Goal: Task Accomplishment & Management: Manage account settings

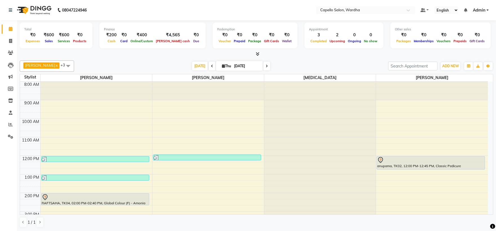
click at [310, 82] on div at bounding box center [320, 82] width 112 height 0
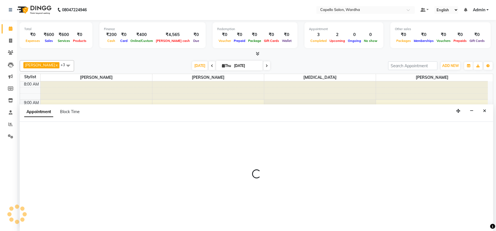
select select "48634"
select select "tentative"
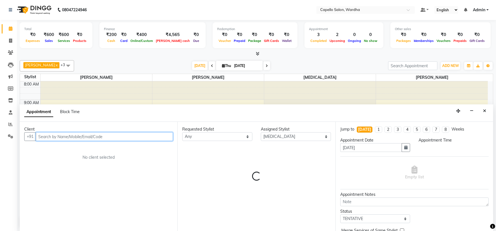
select select "735"
click at [69, 134] on input "text" at bounding box center [104, 136] width 137 height 9
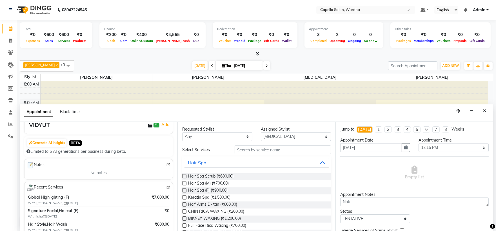
scroll to position [63, 0]
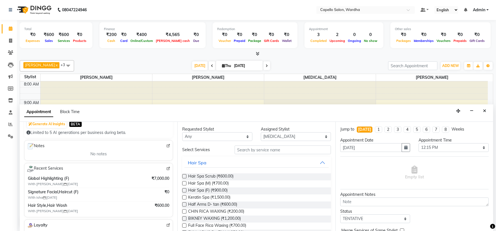
type input "9075783575"
click at [280, 148] on input "text" at bounding box center [283, 150] width 96 height 9
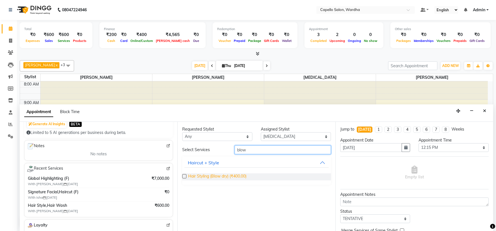
type input "blow"
click at [213, 175] on span "Hair Styling (Blow dry) (₹400.00)" at bounding box center [217, 177] width 58 height 7
checkbox input "false"
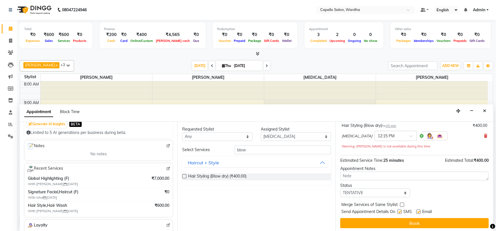
scroll to position [39, 0]
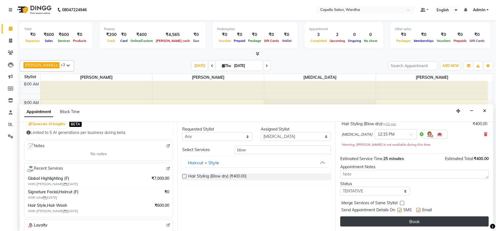
click at [425, 219] on button "Book" at bounding box center [414, 222] width 148 height 10
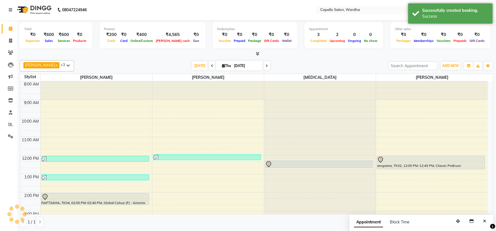
scroll to position [0, 0]
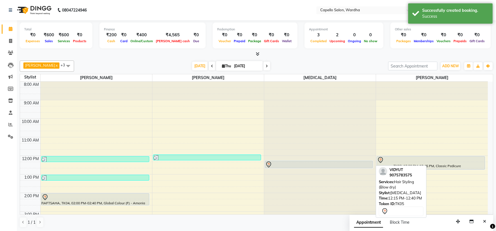
click at [328, 162] on div at bounding box center [318, 164] width 107 height 7
select select "7"
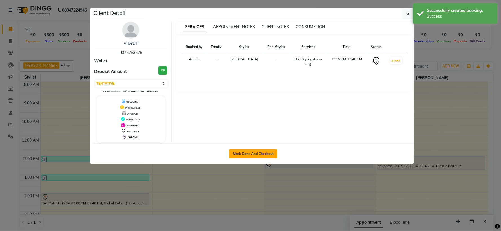
click at [250, 155] on button "Mark Done And Checkout" at bounding box center [253, 154] width 48 height 9
select select "service"
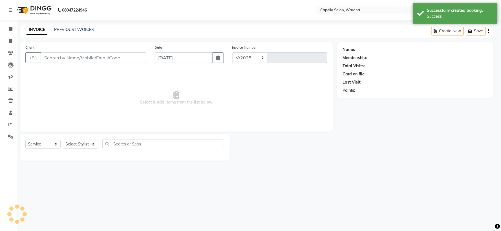
select select "4620"
type input "2089"
type input "9075783575"
select select "48634"
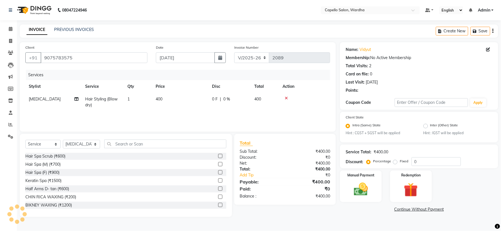
click at [324, 187] on div "₹0" at bounding box center [309, 189] width 49 height 7
click at [349, 188] on img at bounding box center [361, 189] width 24 height 17
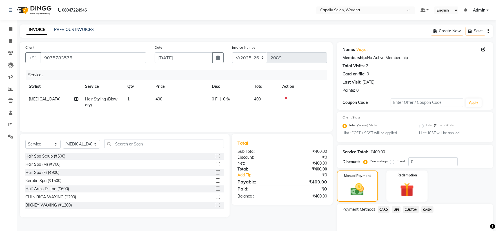
scroll to position [27, 0]
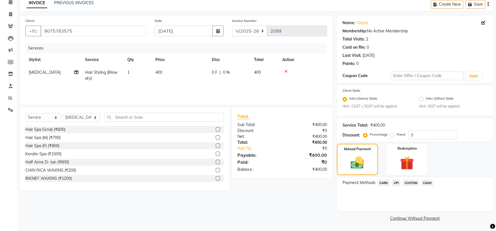
click at [423, 182] on span "CASH" at bounding box center [427, 183] width 12 height 6
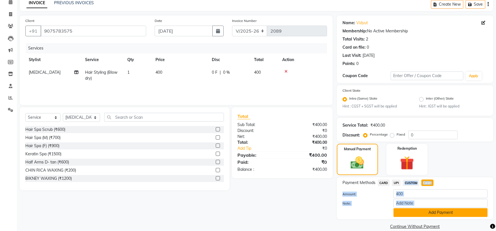
drag, startPoint x: 398, startPoint y: 181, endPoint x: 409, endPoint y: 213, distance: 33.2
click at [409, 213] on div "Payment Methods CARD UPI CUSTOM CASH Amount: 400 Note: Add Payment" at bounding box center [415, 198] width 145 height 37
click at [409, 213] on button "Add Payment" at bounding box center [440, 212] width 94 height 9
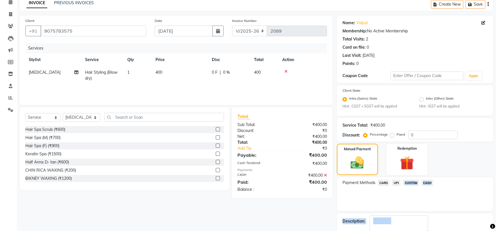
scroll to position [58, 0]
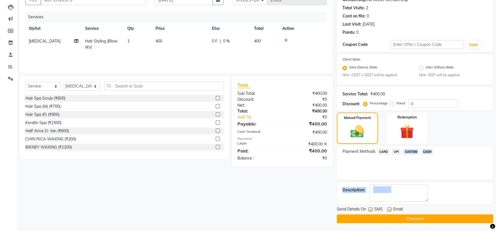
click at [379, 222] on button "Checkout" at bounding box center [415, 219] width 156 height 9
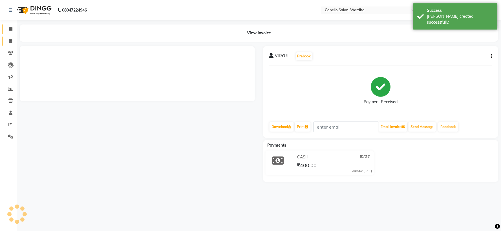
click at [8, 41] on span at bounding box center [11, 41] width 10 height 6
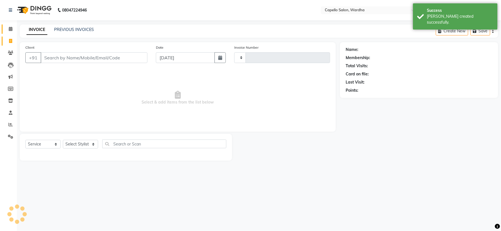
click at [8, 32] on span at bounding box center [11, 29] width 10 height 6
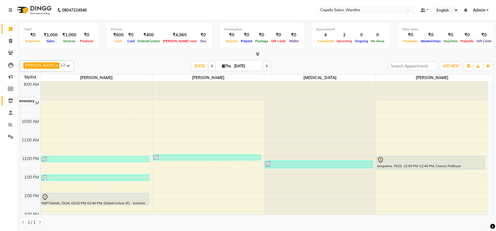
click at [13, 102] on span at bounding box center [11, 101] width 10 height 6
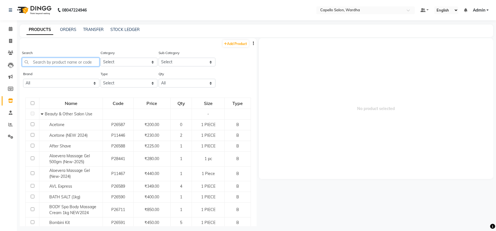
click at [68, 58] on input "text" at bounding box center [60, 62] width 77 height 9
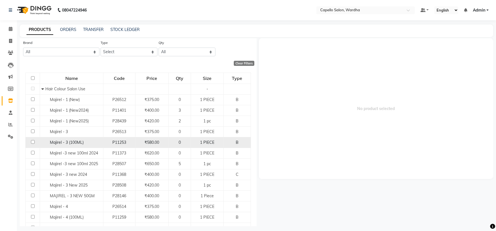
scroll to position [21, 0]
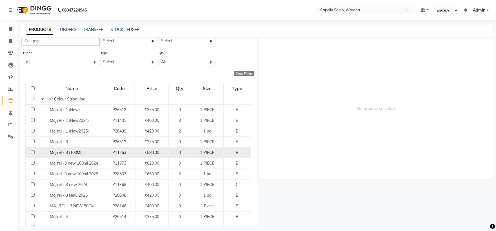
type input "m"
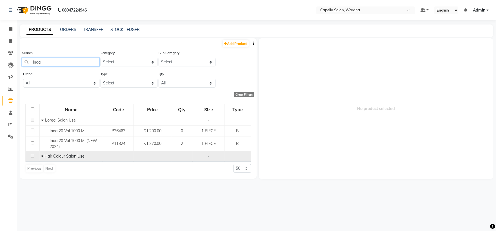
scroll to position [4, 0]
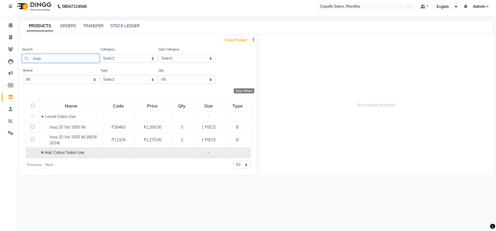
type input "inoa"
click at [42, 154] on icon at bounding box center [42, 153] width 2 height 4
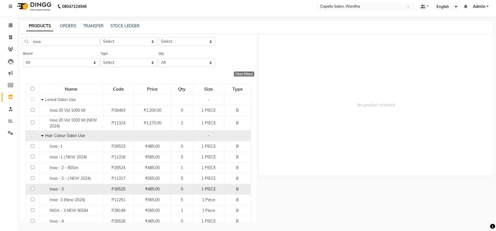
scroll to position [31, 0]
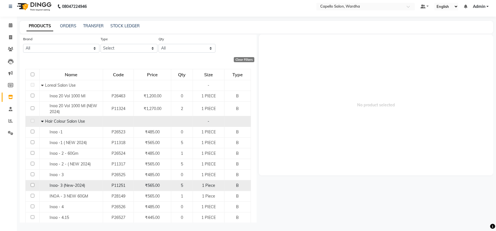
click at [59, 183] on div "Inoa- 3 (New-2024)" at bounding box center [71, 186] width 60 height 6
select select
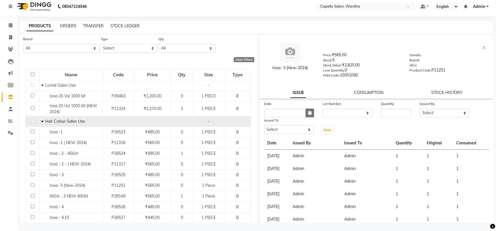
click at [310, 114] on icon "button" at bounding box center [309, 113] width 3 height 4
select select "9"
select select "2025"
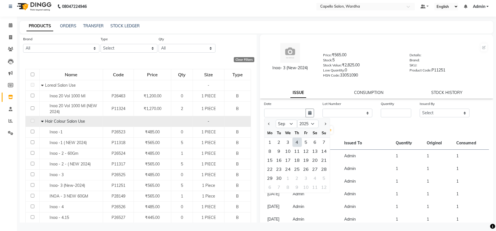
click at [299, 140] on div "4" at bounding box center [297, 142] width 9 height 9
type input "[DATE]"
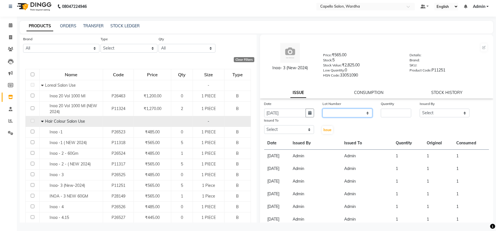
click at [333, 114] on select "None" at bounding box center [348, 113] width 50 height 9
select select "0: null"
click at [323, 109] on select "None" at bounding box center [348, 113] width 50 height 9
click at [390, 111] on input "number" at bounding box center [396, 113] width 30 height 9
type input "2"
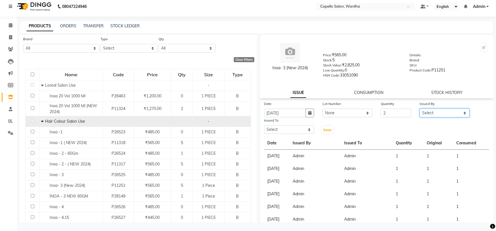
click at [423, 114] on select "Select Admin [PERSON_NAME] [PERSON_NAME] nitim [PERSON_NAME] [PERSON_NAME] maha…" at bounding box center [445, 113] width 50 height 9
select select "26829"
click at [420, 109] on select "Select Admin [PERSON_NAME] [PERSON_NAME] nitim [PERSON_NAME] [PERSON_NAME] maha…" at bounding box center [445, 113] width 50 height 9
click at [279, 131] on select "Select Admin [PERSON_NAME] [PERSON_NAME] nitim [PERSON_NAME] [PERSON_NAME] maha…" at bounding box center [289, 129] width 50 height 9
select select "26829"
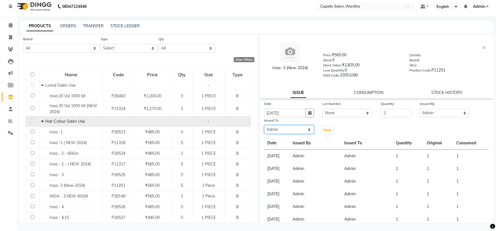
click at [264, 126] on select "Select Admin [PERSON_NAME] [PERSON_NAME] nitim [PERSON_NAME] [PERSON_NAME] maha…" at bounding box center [289, 129] width 50 height 9
click at [327, 130] on span "Issue" at bounding box center [327, 130] width 8 height 4
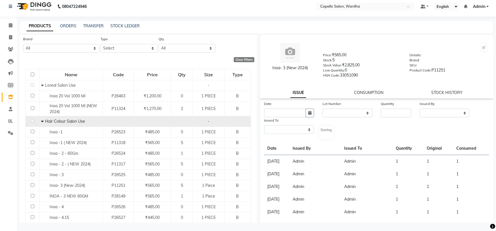
select select
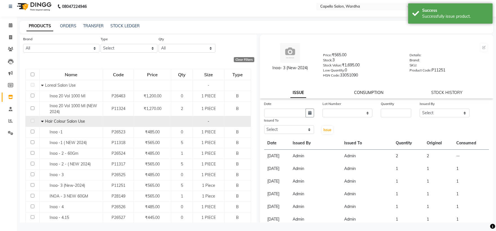
click at [362, 94] on link "CONSUMPTION" at bounding box center [368, 92] width 29 height 5
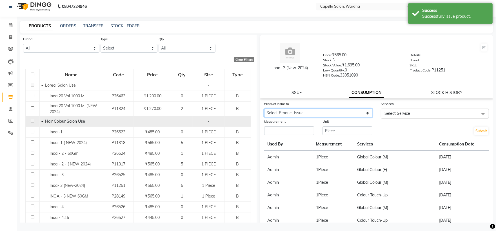
click at [311, 112] on select "Select Product Issue [DATE], Issued to: Admin, Balance: 2" at bounding box center [318, 113] width 108 height 9
select select "1204532"
click at [264, 109] on select "Select Product Issue [DATE], Issued to: Admin, Balance: 2" at bounding box center [318, 113] width 108 height 9
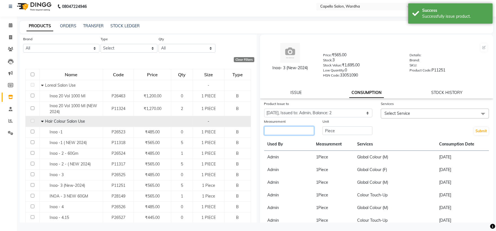
click at [306, 130] on input "number" at bounding box center [289, 130] width 50 height 9
type input "2"
click at [404, 113] on span "Select Service" at bounding box center [397, 113] width 26 height 5
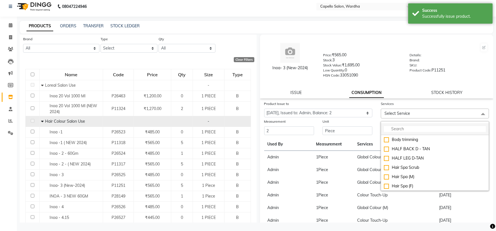
click at [402, 124] on li at bounding box center [435, 129] width 108 height 12
click at [400, 128] on input "multiselect-search" at bounding box center [435, 129] width 102 height 6
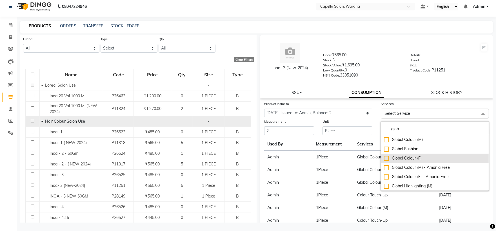
type input "glob"
click at [412, 156] on div "Global Colour (F)" at bounding box center [435, 158] width 102 height 6
checkbox input "true"
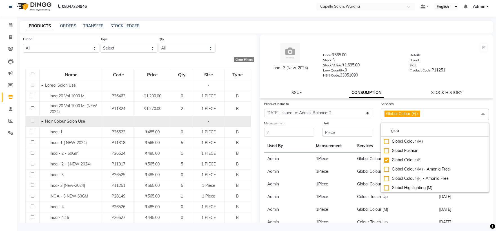
click at [383, 56] on div "Price: ₹565.00" at bounding box center [362, 56] width 78 height 8
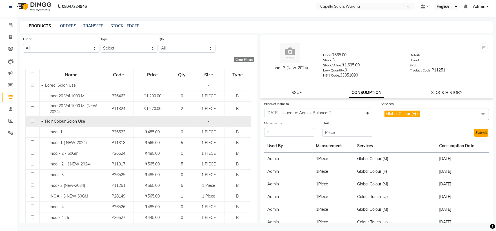
click at [478, 132] on button "Submit" at bounding box center [481, 133] width 14 height 8
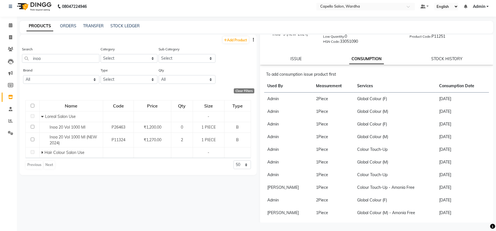
scroll to position [35, 0]
click at [10, 27] on icon at bounding box center [11, 25] width 4 height 4
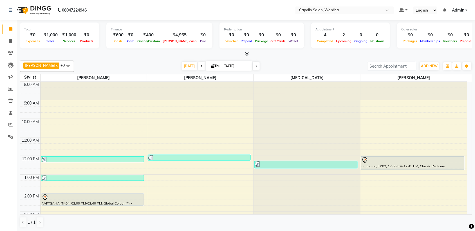
click at [210, 4] on nav "08047224946 Select Location × Capello Salon, Wardha Default Panel My Panel Engl…" at bounding box center [237, 10] width 475 height 20
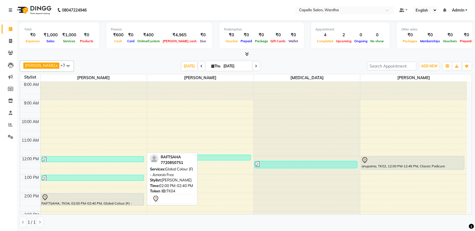
click at [74, 197] on div at bounding box center [93, 197] width 102 height 7
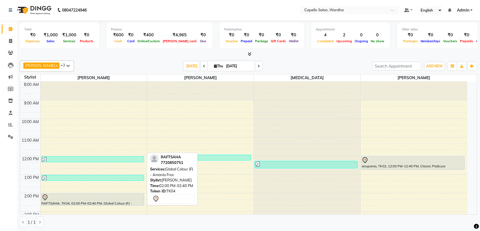
select select "7"
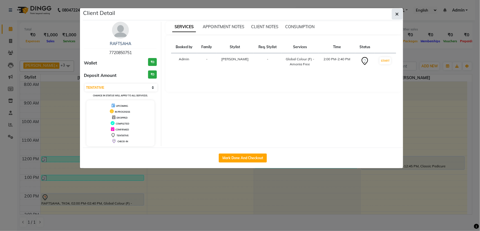
click at [399, 10] on button "button" at bounding box center [397, 14] width 11 height 11
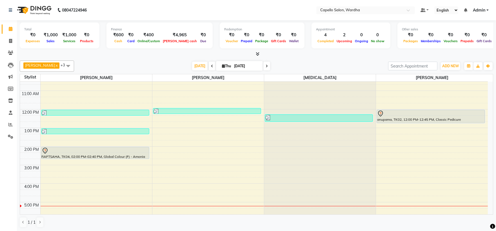
scroll to position [63, 0]
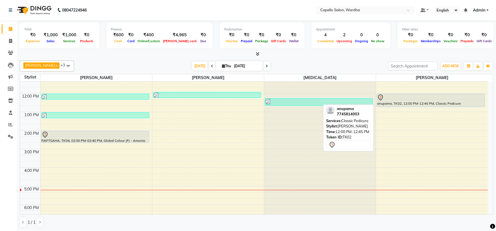
click at [469, 99] on div at bounding box center [430, 97] width 107 height 7
select select "7"
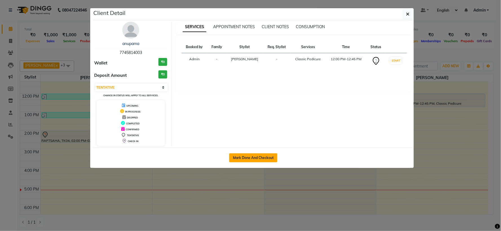
click at [258, 156] on button "Mark Done And Checkout" at bounding box center [253, 158] width 48 height 9
select select "service"
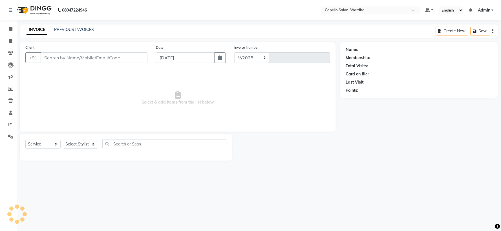
select select "4620"
type input "2090"
type input "7745814003"
select select "61287"
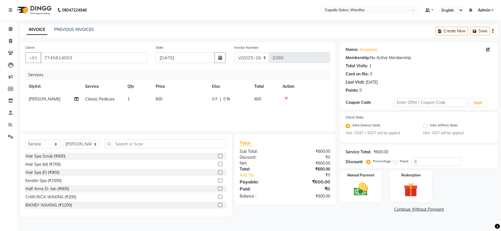
click at [102, 101] on span "Classic Pedicure" at bounding box center [100, 99] width 30 height 5
select select "61287"
click at [126, 102] on span "Classic Pedicure x" at bounding box center [115, 101] width 62 height 11
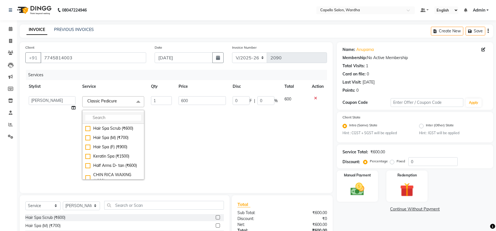
click at [119, 116] on input "multiselect-search" at bounding box center [113, 118] width 56 height 6
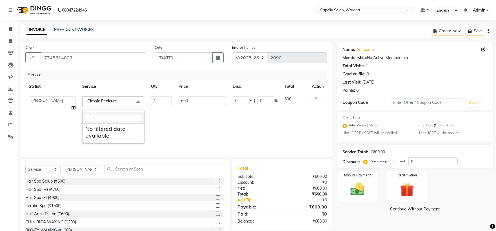
type input "l"
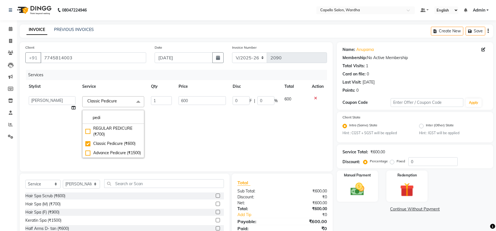
scroll to position [31, 0]
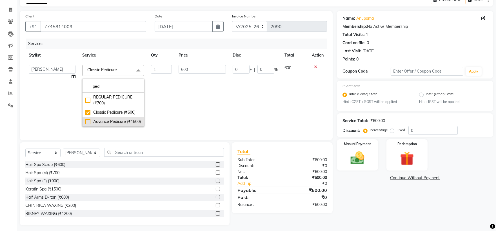
type input "pedi"
click at [110, 123] on div "Advance Pedicure (₹1500)" at bounding box center [113, 122] width 56 height 6
type input "1500"
checkbox input "false"
checkbox input "true"
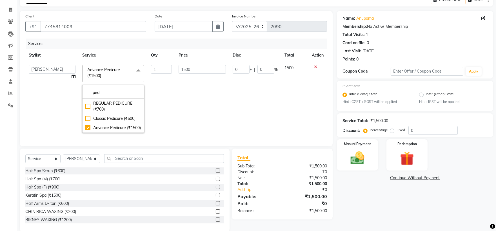
scroll to position [51, 0]
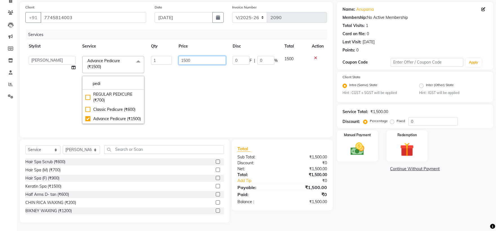
drag, startPoint x: 196, startPoint y: 46, endPoint x: 192, endPoint y: 57, distance: 12.0
click at [192, 57] on td "1500" at bounding box center [202, 90] width 54 height 75
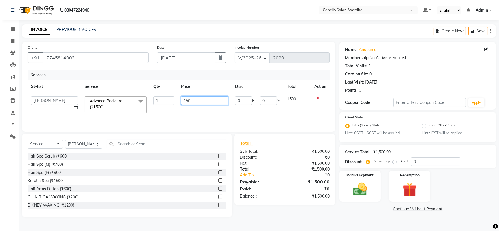
scroll to position [0, 0]
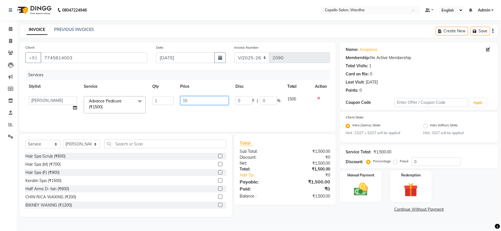
type input "1"
type input "1800"
click at [148, 112] on div "Services Stylist Service Qty Price Disc Total Action Admin [PERSON_NAME] [MEDIC…" at bounding box center [177, 98] width 304 height 56
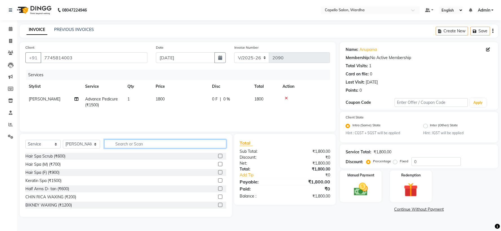
click at [143, 145] on input "text" at bounding box center [165, 144] width 122 height 9
click at [206, 148] on input "me" at bounding box center [161, 144] width 114 height 9
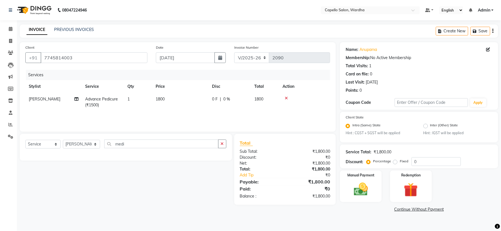
click at [172, 139] on div "Select Service Product Membership Package Voucher Prepaid Gift Card Select Styl…" at bounding box center [126, 147] width 212 height 27
click at [167, 145] on input "medi" at bounding box center [161, 144] width 114 height 9
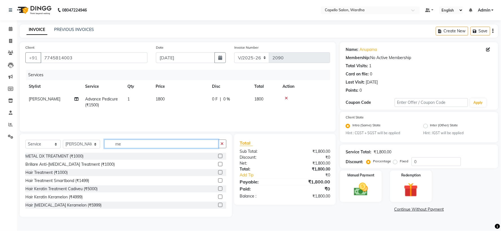
type input "m"
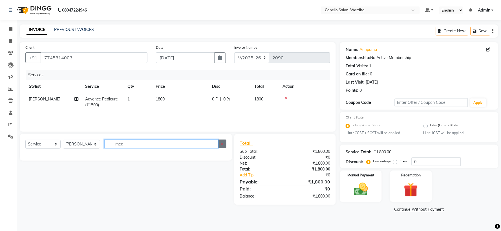
type input "med"
click at [224, 145] on button "button" at bounding box center [222, 144] width 8 height 9
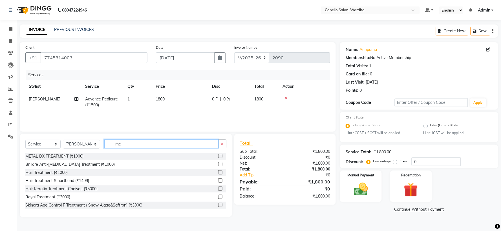
type input "m"
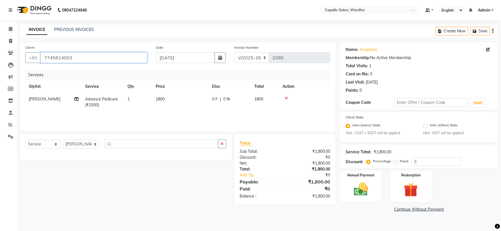
drag, startPoint x: 42, startPoint y: 58, endPoint x: 98, endPoint y: 57, distance: 56.4
click at [98, 57] on input "7745814003" at bounding box center [94, 57] width 107 height 11
click at [284, 99] on icon at bounding box center [285, 98] width 3 height 4
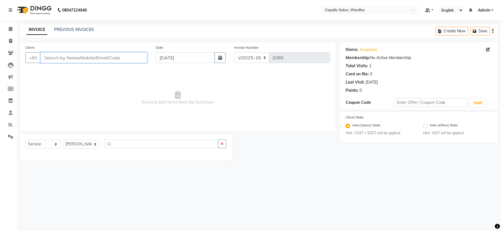
drag, startPoint x: 89, startPoint y: 54, endPoint x: 93, endPoint y: 57, distance: 5.1
click at [92, 57] on input "Client" at bounding box center [94, 57] width 107 height 11
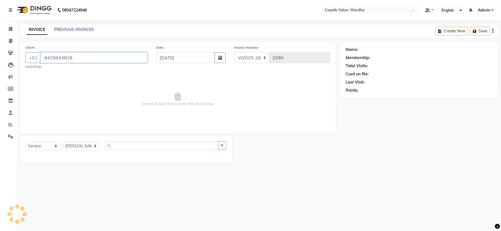
type input "9420643818"
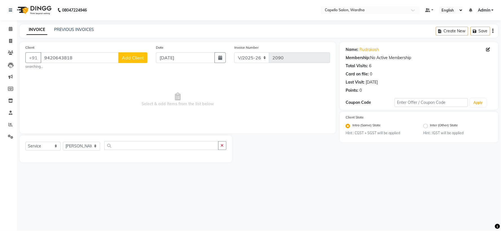
click at [136, 55] on span "Add Client" at bounding box center [133, 58] width 22 height 6
select select "22"
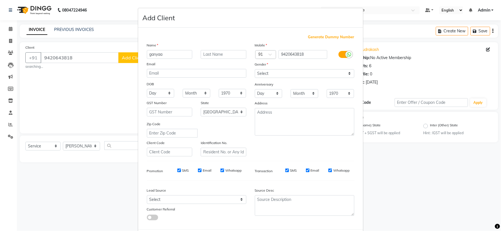
type input "ganyaa"
click at [281, 71] on select "Select [DEMOGRAPHIC_DATA] [DEMOGRAPHIC_DATA] Other Prefer Not To Say" at bounding box center [304, 73] width 99 height 9
click at [255, 69] on select "Select [DEMOGRAPHIC_DATA] [DEMOGRAPHIC_DATA] Other Prefer Not To Say" at bounding box center [304, 73] width 99 height 9
click at [276, 76] on select "Select [DEMOGRAPHIC_DATA] [DEMOGRAPHIC_DATA] Other Prefer Not To Say" at bounding box center [304, 73] width 99 height 9
select select "[DEMOGRAPHIC_DATA]"
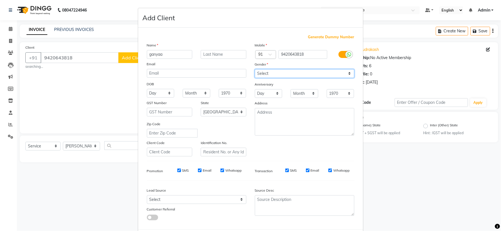
click at [255, 69] on select "Select [DEMOGRAPHIC_DATA] [DEMOGRAPHIC_DATA] Other Prefer Not To Say" at bounding box center [304, 73] width 99 height 9
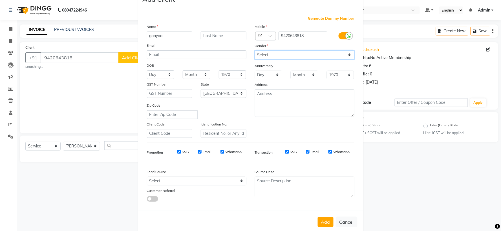
scroll to position [29, 0]
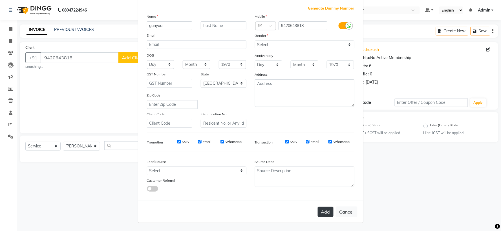
click at [323, 208] on button "Add" at bounding box center [325, 212] width 16 height 10
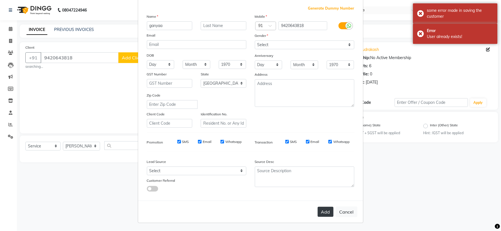
click at [320, 213] on button "Add" at bounding box center [325, 212] width 16 height 10
click at [320, 210] on button "Add" at bounding box center [325, 212] width 16 height 10
click at [279, 46] on select "Select [DEMOGRAPHIC_DATA] [DEMOGRAPHIC_DATA] Other Prefer Not To Say" at bounding box center [304, 45] width 99 height 9
click at [255, 41] on select "Select [DEMOGRAPHIC_DATA] [DEMOGRAPHIC_DATA] Other Prefer Not To Say" at bounding box center [304, 45] width 99 height 9
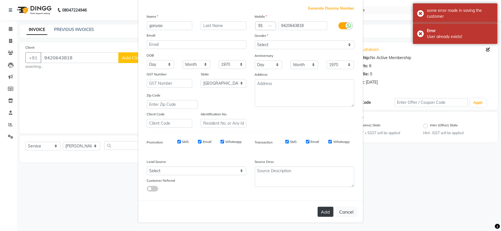
click at [330, 215] on button "Add" at bounding box center [325, 212] width 16 height 10
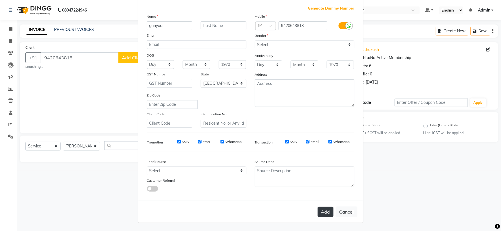
click at [325, 213] on button "Add" at bounding box center [325, 212] width 16 height 10
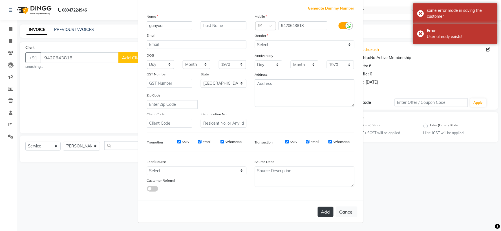
click at [325, 213] on button "Add" at bounding box center [325, 212] width 16 height 10
click at [344, 213] on button "Cancel" at bounding box center [346, 212] width 22 height 11
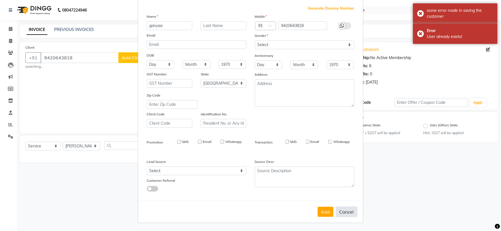
select select
select select "null"
select select
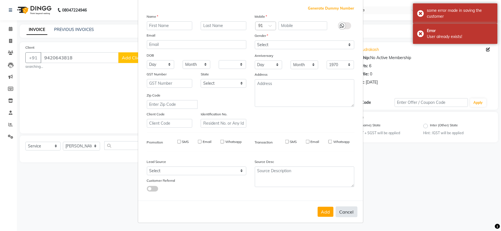
select select
checkbox input "false"
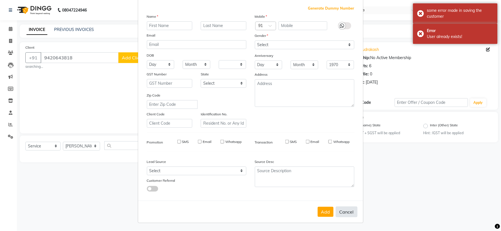
checkbox input "false"
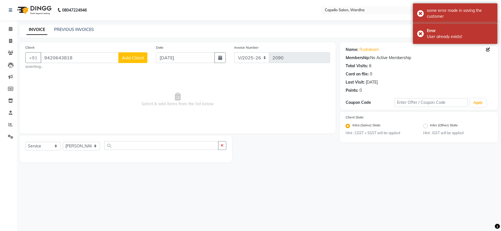
click at [140, 57] on span "Add Client" at bounding box center [133, 58] width 22 height 6
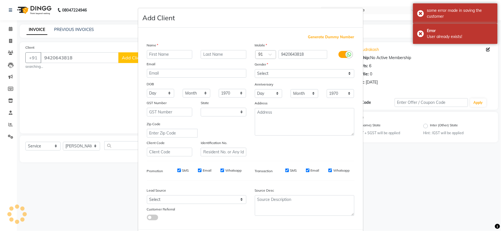
select select "22"
click at [81, 78] on ngb-modal-window "Add Client Generate Dummy Number Name Email DOB Day 01 02 03 04 05 06 07 08 09 …" at bounding box center [250, 115] width 501 height 231
click at [91, 53] on ngb-modal-window "Add Client Generate Dummy Number Name Email DOB Day 01 02 03 04 05 06 07 08 09 …" at bounding box center [250, 115] width 501 height 231
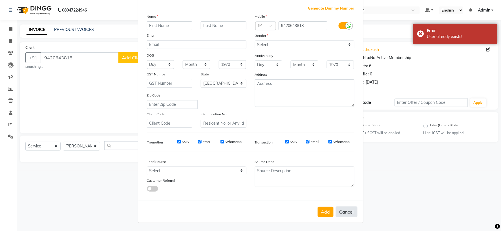
click at [338, 213] on button "Cancel" at bounding box center [346, 212] width 22 height 11
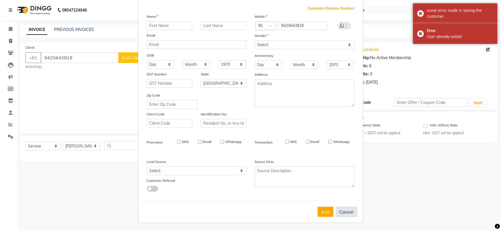
select select
select select "null"
select select
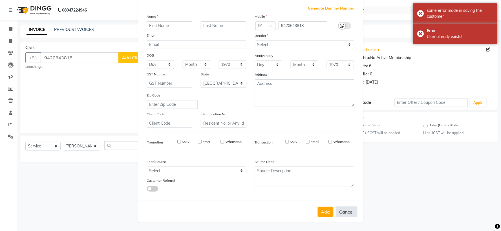
select select
checkbox input "false"
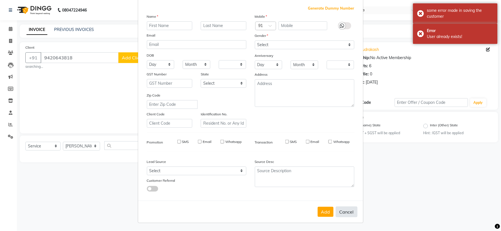
checkbox input "false"
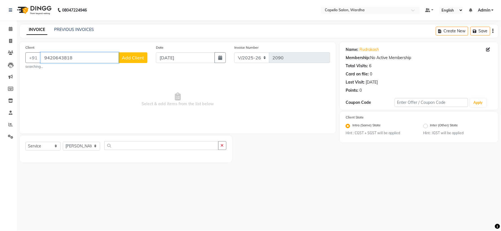
click at [106, 58] on input "9420643818" at bounding box center [80, 57] width 78 height 11
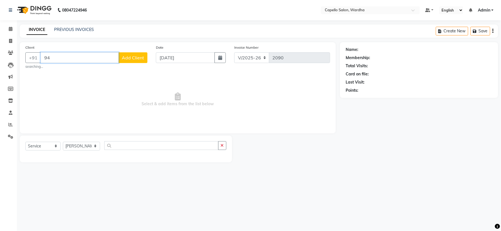
type input "9"
type input "9356772691"
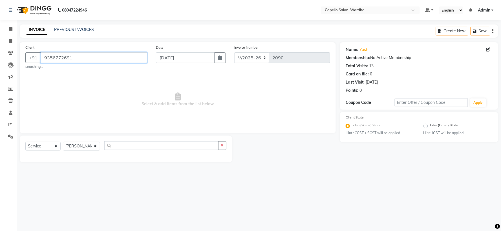
click at [83, 61] on input "9356772691" at bounding box center [94, 57] width 107 height 11
click at [83, 60] on input "9356772691" at bounding box center [94, 57] width 107 height 11
click at [9, 30] on icon at bounding box center [11, 29] width 4 height 4
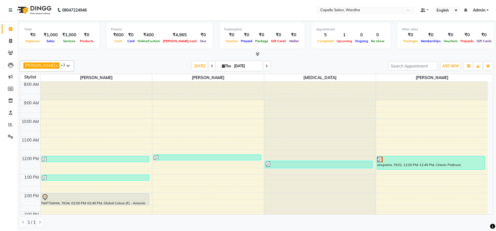
click at [181, 166] on div "8:00 AM 9:00 AM 10:00 AM 11:00 AM 12:00 PM 1:00 PM 2:00 PM 3:00 PM 4:00 PM 5:00…" at bounding box center [254, 202] width 468 height 241
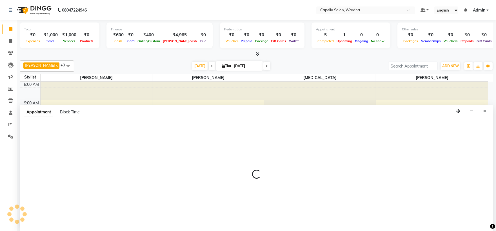
select select "35417"
select select "tentative"
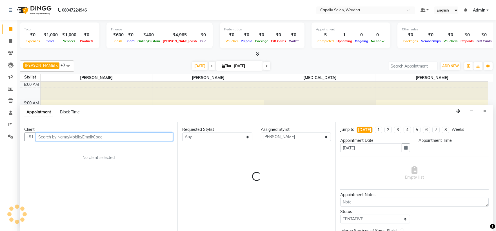
click at [84, 137] on input "text" at bounding box center [104, 137] width 137 height 9
select select "735"
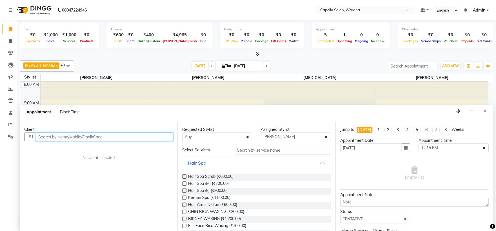
scroll to position [0, 0]
paste input "9356772691"
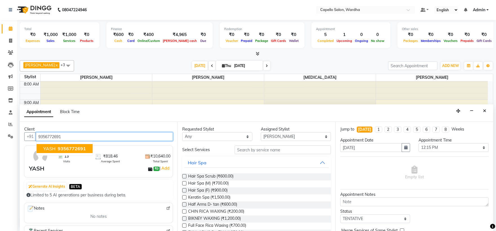
click at [87, 148] on button "YASH 9356772691" at bounding box center [65, 148] width 56 height 9
type input "9356772691"
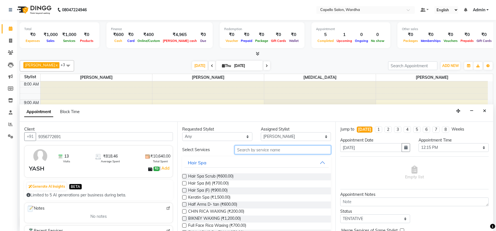
click at [255, 154] on input "text" at bounding box center [283, 150] width 96 height 9
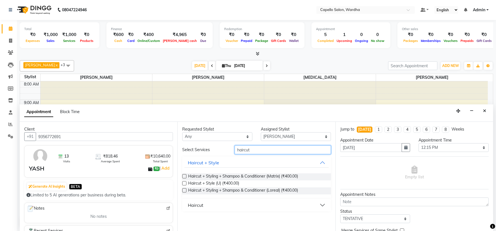
type input "haircut"
click at [247, 208] on button "Haircut" at bounding box center [256, 205] width 144 height 10
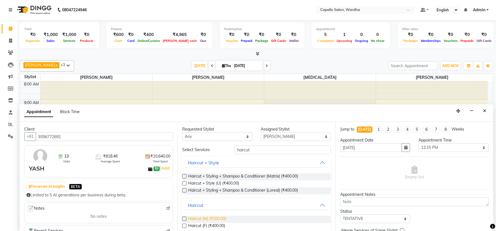
click at [208, 217] on span "Haircut (M) (₹200.00)" at bounding box center [207, 219] width 38 height 7
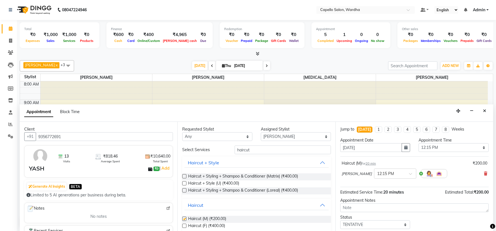
checkbox input "false"
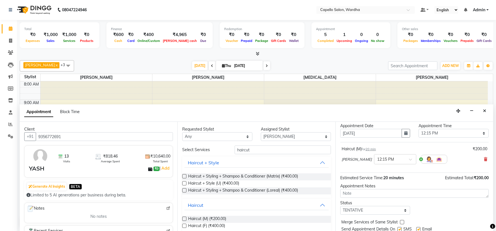
scroll to position [33, 0]
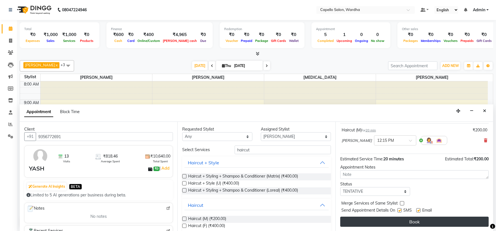
click at [378, 221] on button "Book" at bounding box center [414, 222] width 148 height 10
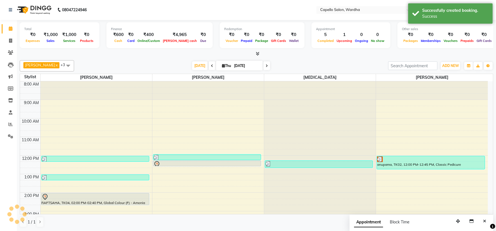
scroll to position [0, 0]
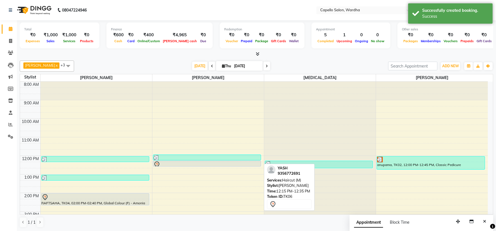
click at [172, 164] on div at bounding box center [207, 164] width 107 height 7
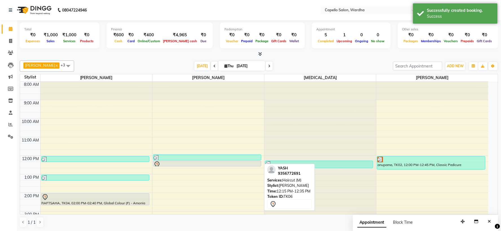
select select "7"
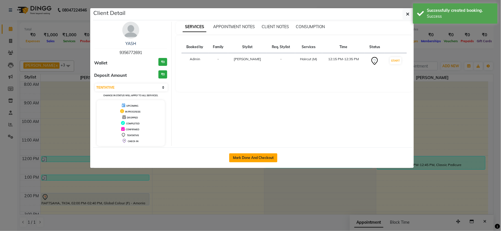
click at [241, 159] on button "Mark Done And Checkout" at bounding box center [253, 158] width 48 height 9
select select "service"
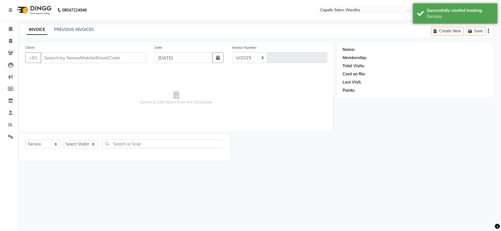
select select "4620"
type input "2090"
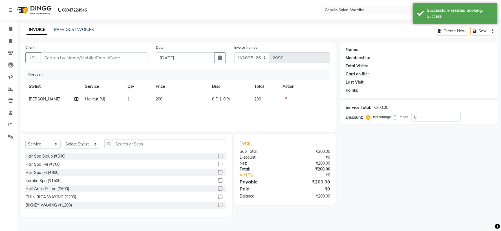
type input "9356772691"
select select "35417"
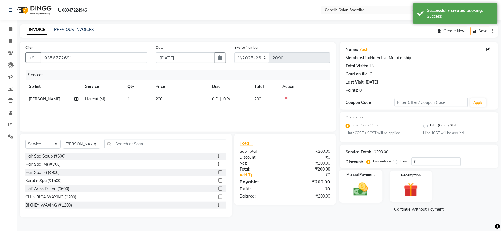
click at [353, 185] on img at bounding box center [361, 189] width 24 height 17
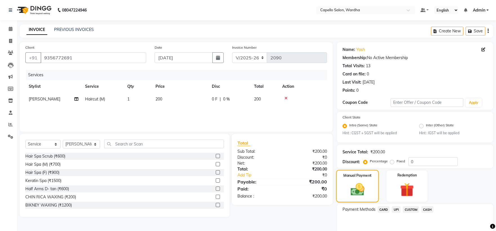
click at [375, 191] on div "Manual Payment" at bounding box center [357, 186] width 43 height 32
click at [425, 210] on span "CASH" at bounding box center [427, 209] width 12 height 6
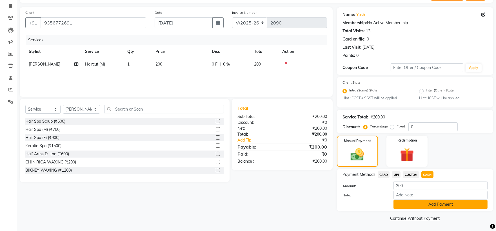
click at [417, 202] on button "Add Payment" at bounding box center [440, 204] width 94 height 9
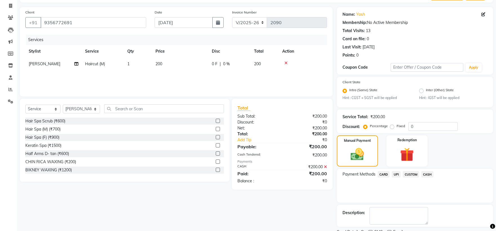
scroll to position [59, 0]
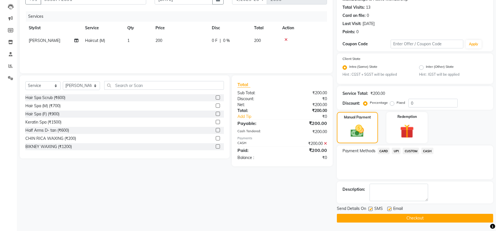
click at [396, 218] on button "Checkout" at bounding box center [415, 218] width 156 height 9
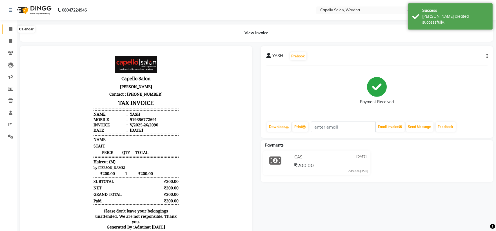
click at [11, 30] on icon at bounding box center [11, 29] width 4 height 4
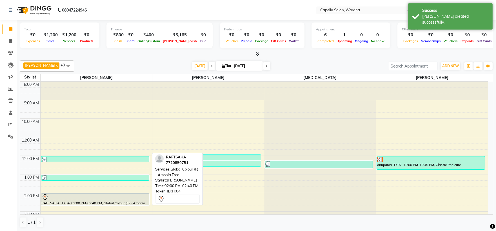
click at [115, 197] on div at bounding box center [95, 197] width 107 height 7
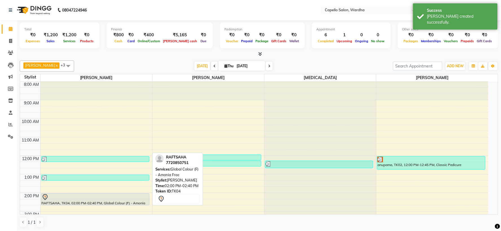
select select "7"
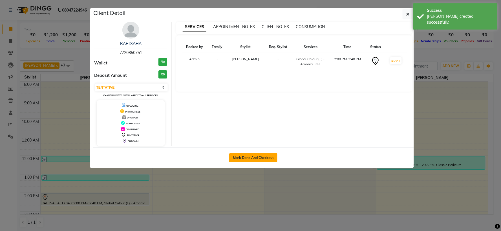
click at [269, 160] on button "Mark Done And Checkout" at bounding box center [253, 158] width 48 height 9
select select "service"
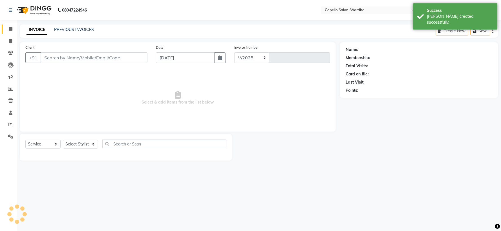
select select "4620"
type input "2091"
type input "7720850751"
select select "80545"
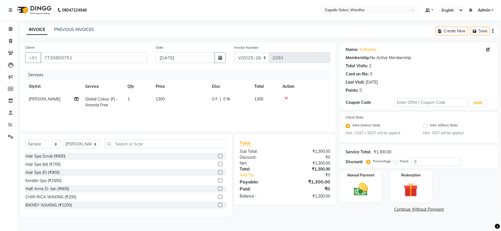
click at [168, 100] on td "1300" at bounding box center [180, 102] width 56 height 19
select select "80545"
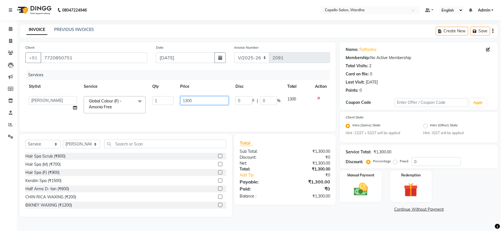
click at [201, 97] on input "1300" at bounding box center [204, 100] width 48 height 9
type input "1"
type input "0"
type input "4000"
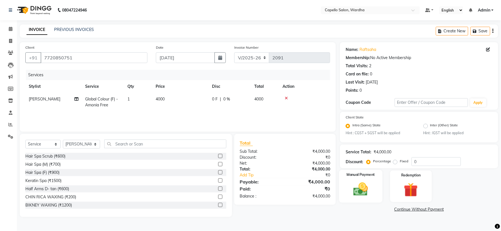
click at [372, 191] on img at bounding box center [361, 189] width 24 height 17
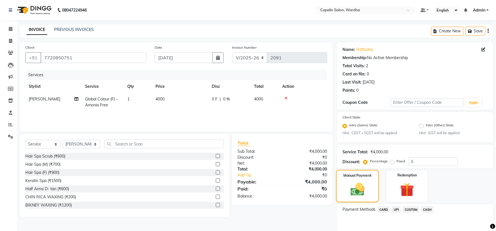
scroll to position [27, 0]
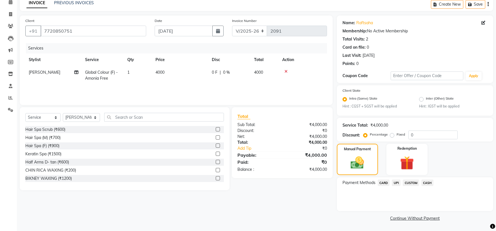
click at [394, 182] on span "UPI" at bounding box center [396, 183] width 9 height 6
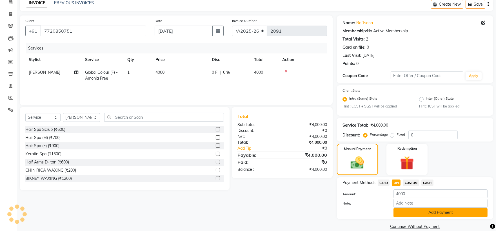
click at [405, 213] on button "Add Payment" at bounding box center [440, 212] width 94 height 9
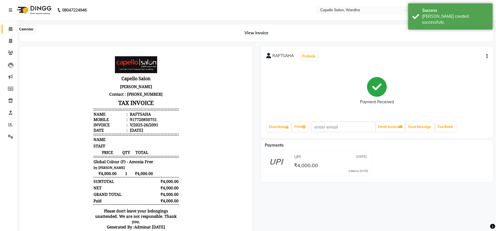
click at [9, 30] on icon at bounding box center [11, 29] width 4 height 4
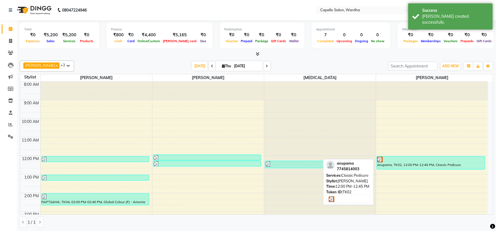
click at [416, 162] on div "anupama, TK02, 12:00 PM-12:45 PM, Classic Pedicure" at bounding box center [431, 163] width 108 height 13
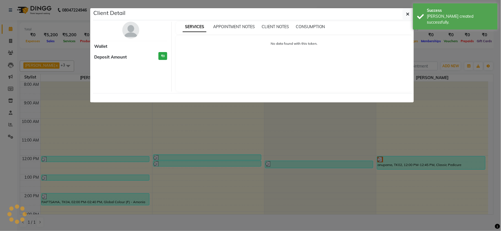
select select "3"
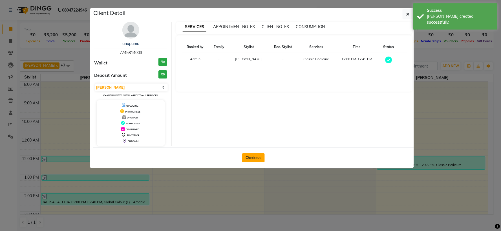
click at [255, 154] on button "Checkout" at bounding box center [253, 158] width 23 height 9
select select "4620"
select select "service"
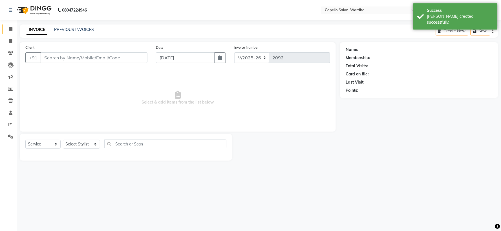
type input "7745814003"
select select "61287"
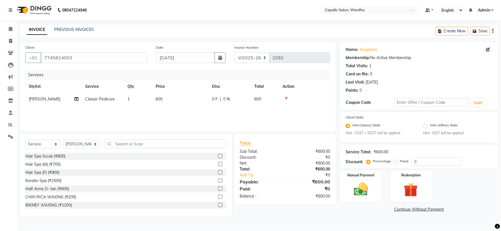
click at [168, 103] on td "600" at bounding box center [180, 99] width 56 height 13
select select "61287"
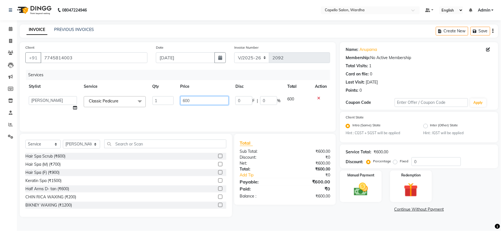
click at [208, 100] on input "600" at bounding box center [204, 100] width 48 height 9
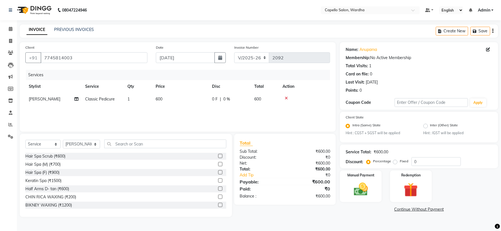
click at [113, 99] on span "Classic Pedicure" at bounding box center [100, 99] width 30 height 5
select select "61287"
click at [112, 99] on span "Classic Pedicure" at bounding box center [104, 101] width 30 height 5
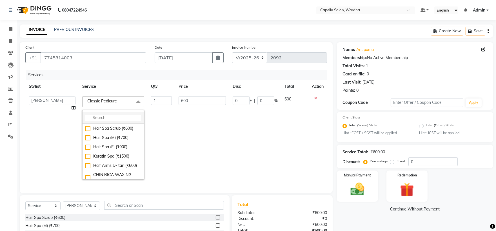
click at [109, 120] on input "multiselect-search" at bounding box center [113, 118] width 56 height 6
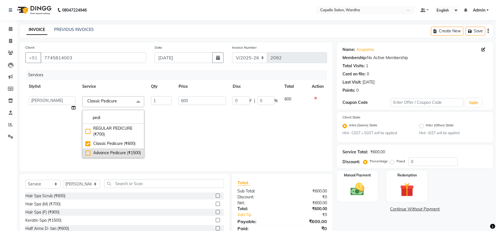
type input "pedi"
click at [114, 156] on div "Advance Pedicure (₹1500)" at bounding box center [113, 153] width 56 height 6
checkbox input "false"
checkbox input "true"
type input "1500"
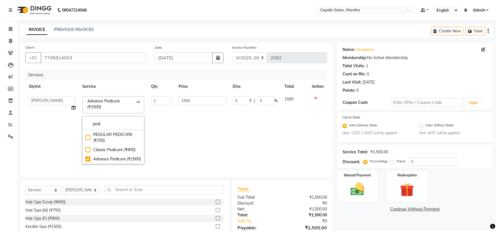
click at [172, 134] on td "1" at bounding box center [162, 130] width 28 height 75
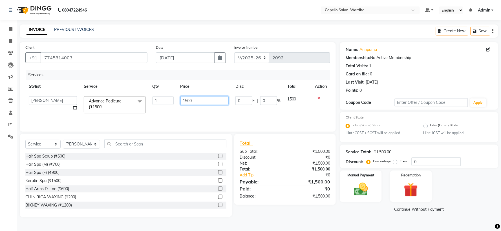
click at [196, 102] on input "1500" at bounding box center [204, 100] width 48 height 9
type input "1800"
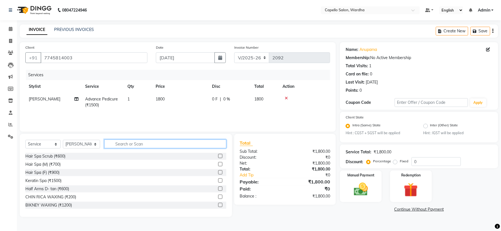
click at [114, 140] on input "text" at bounding box center [165, 144] width 122 height 9
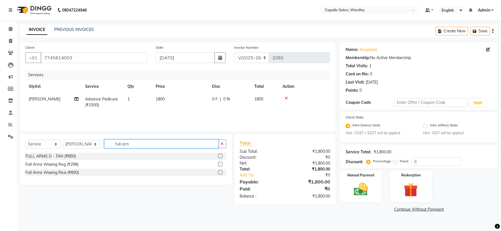
type input "full arm"
click at [221, 173] on label at bounding box center [220, 172] width 4 height 4
click at [221, 173] on input "checkbox" at bounding box center [220, 173] width 4 height 4
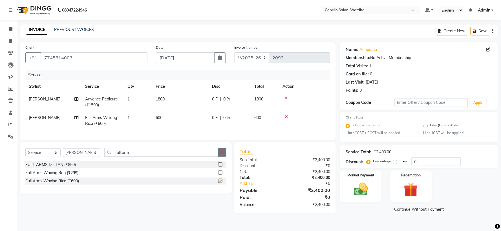
checkbox input "false"
click at [223, 154] on icon "button" at bounding box center [222, 152] width 3 height 4
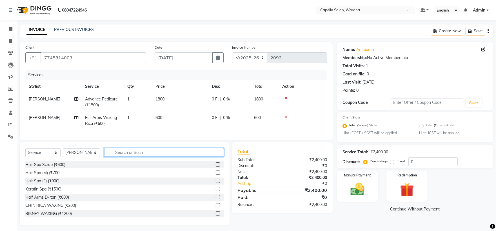
click at [169, 155] on input "text" at bounding box center [164, 152] width 120 height 9
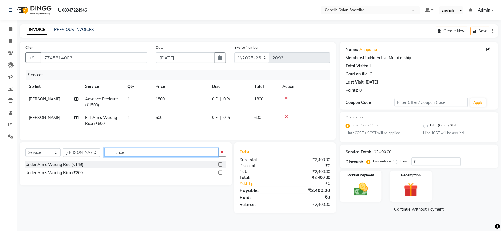
type input "under"
click at [221, 175] on label at bounding box center [220, 173] width 4 height 4
click at [221, 175] on input "checkbox" at bounding box center [220, 173] width 4 height 4
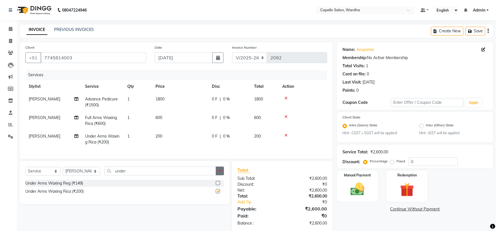
checkbox input "false"
click at [220, 175] on button "button" at bounding box center [220, 171] width 8 height 9
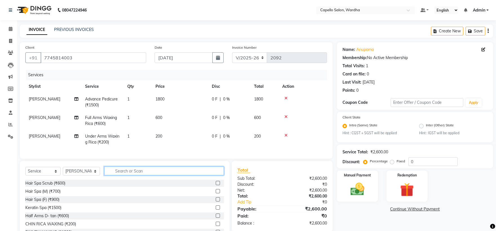
click at [172, 175] on input "text" at bounding box center [164, 171] width 120 height 9
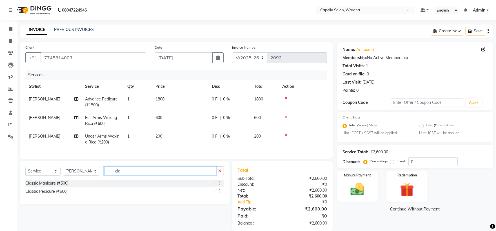
type input "cla"
click at [218, 185] on label at bounding box center [218, 183] width 4 height 4
click at [218, 185] on input "checkbox" at bounding box center [218, 184] width 4 height 4
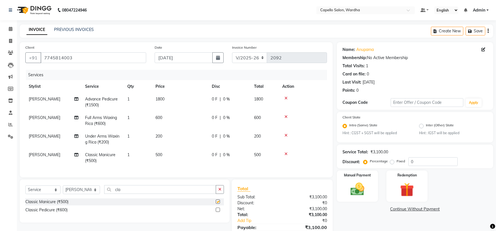
checkbox input "false"
click at [219, 192] on icon "button" at bounding box center [219, 190] width 3 height 4
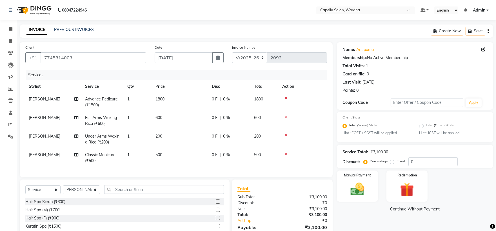
click at [35, 154] on span "[PERSON_NAME]" at bounding box center [45, 154] width 32 height 5
select select "61287"
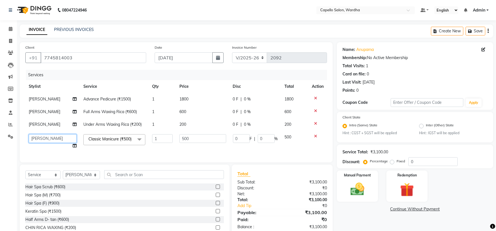
click at [46, 140] on select "Admin [PERSON_NAME] [PERSON_NAME] nitim [PERSON_NAME] [PERSON_NAME] mahadure [P…" at bounding box center [53, 138] width 48 height 9
select select "48634"
click at [195, 143] on input "500" at bounding box center [202, 138] width 46 height 9
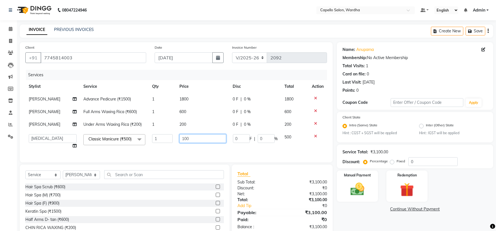
type input "1000"
click at [137, 179] on div "Client [PHONE_NUMBER] Date [DATE] Invoice Number V/2025 V/[PHONE_NUMBER] Servic…" at bounding box center [175, 145] width 321 height 206
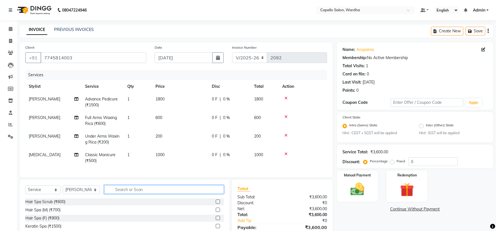
scroll to position [45, 0]
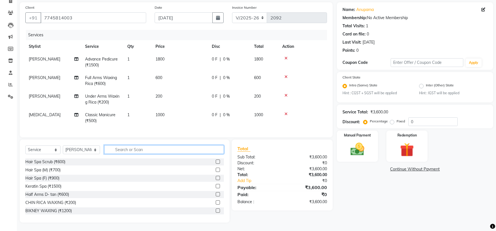
click at [129, 153] on input "text" at bounding box center [164, 149] width 120 height 9
type input "f"
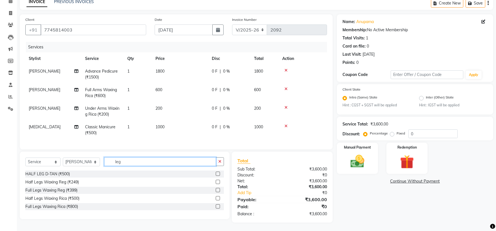
scroll to position [32, 0]
type input "legs"
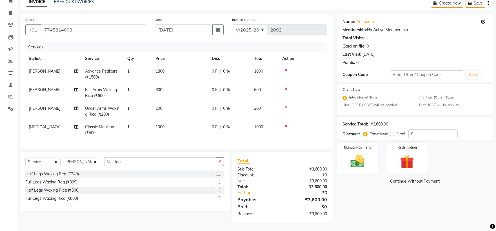
click at [220, 191] on div at bounding box center [220, 190] width 8 height 7
click at [217, 191] on label at bounding box center [218, 190] width 4 height 4
click at [217, 191] on input "checkbox" at bounding box center [218, 191] width 4 height 4
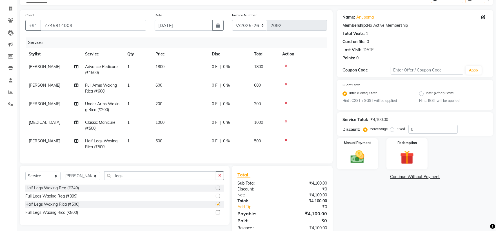
checkbox input "false"
click at [219, 178] on icon "button" at bounding box center [219, 176] width 3 height 4
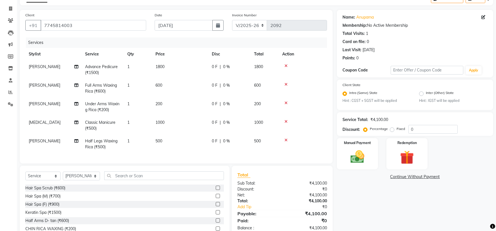
click at [181, 139] on td "500" at bounding box center [180, 144] width 56 height 19
select select "61287"
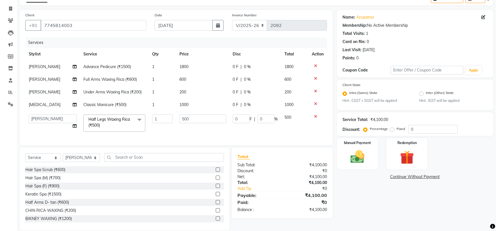
click at [197, 111] on td "500" at bounding box center [202, 123] width 53 height 24
click at [196, 118] on input "500" at bounding box center [202, 119] width 46 height 9
click at [196, 119] on input "500" at bounding box center [202, 119] width 46 height 9
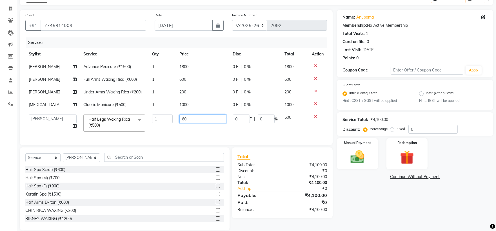
type input "600"
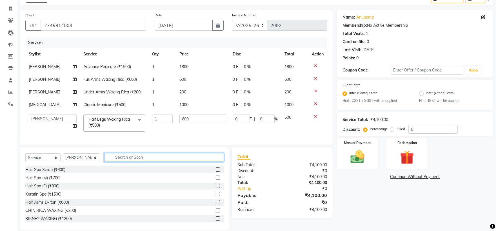
click at [169, 159] on div "Client [PHONE_NUMBER] Date [DATE] Invoice Number V/2025 V/[PHONE_NUMBER] Servic…" at bounding box center [175, 120] width 321 height 221
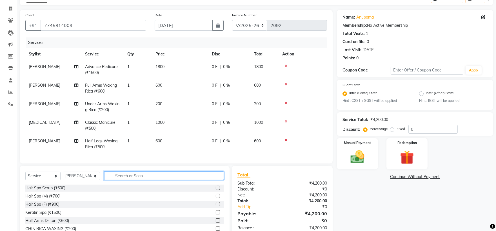
click at [128, 180] on input "text" at bounding box center [164, 176] width 120 height 9
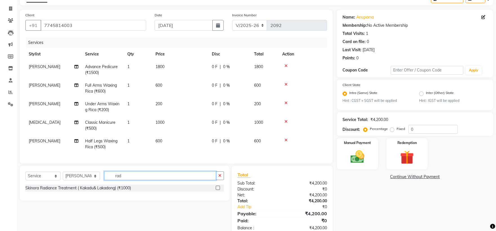
type input "rad"
click at [217, 190] on label at bounding box center [218, 188] width 4 height 4
click at [217, 190] on input "checkbox" at bounding box center [218, 188] width 4 height 4
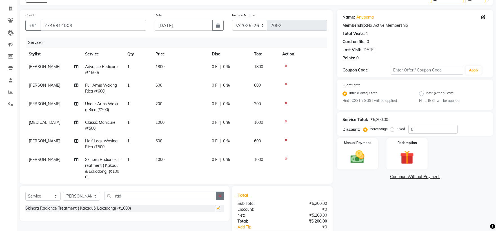
checkbox input "false"
click at [221, 193] on button "button" at bounding box center [220, 196] width 8 height 9
click at [35, 139] on span "[PERSON_NAME]" at bounding box center [45, 141] width 32 height 5
select select "61287"
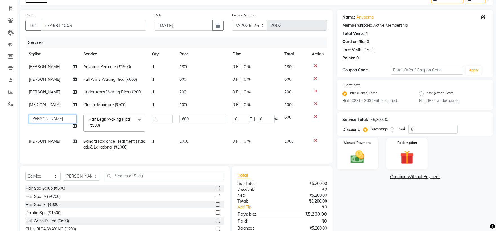
click at [42, 121] on select "Admin [PERSON_NAME] [PERSON_NAME] nitim [PERSON_NAME] [PERSON_NAME] mahadure [P…" at bounding box center [53, 119] width 48 height 9
select select "48634"
click at [150, 146] on td "1" at bounding box center [162, 144] width 27 height 19
select select "61287"
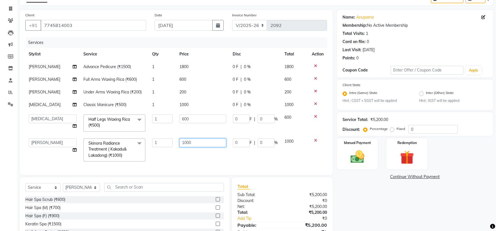
click at [199, 144] on input "1000" at bounding box center [202, 143] width 46 height 9
click at [199, 143] on input "1000" at bounding box center [202, 143] width 46 height 9
type input "1200"
click at [225, 165] on div "Client [PHONE_NUMBER] Date [DATE] Invoice Number V/2025 V/[PHONE_NUMBER] Servic…" at bounding box center [176, 92] width 313 height 165
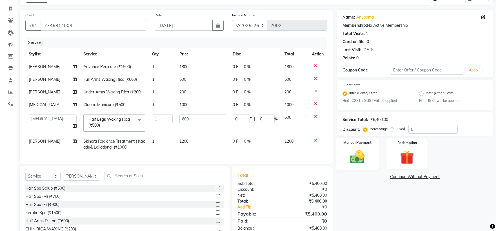
click at [361, 153] on img at bounding box center [357, 157] width 23 height 17
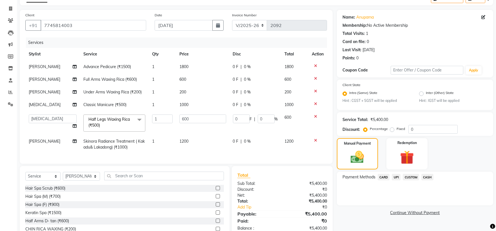
click at [393, 176] on span "UPI" at bounding box center [396, 177] width 9 height 6
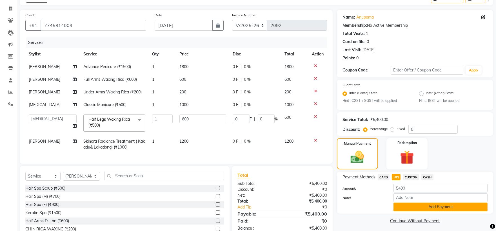
click at [406, 210] on button "Add Payment" at bounding box center [440, 207] width 94 height 9
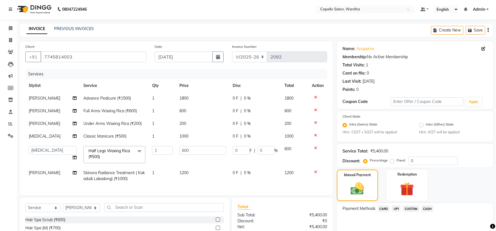
scroll to position [63, 0]
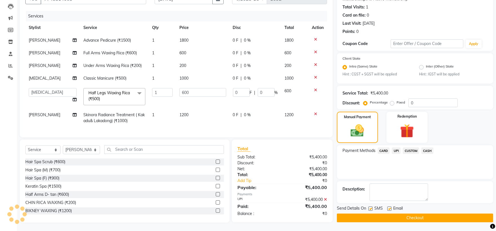
click at [374, 214] on button "Checkout" at bounding box center [415, 218] width 156 height 9
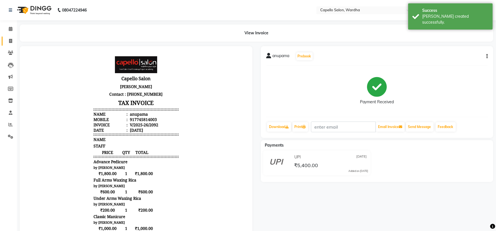
click at [8, 38] on span at bounding box center [11, 41] width 10 height 6
select select "4620"
select select "service"
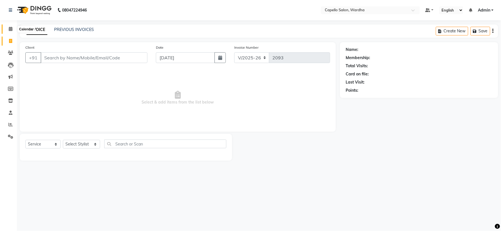
click at [9, 27] on icon at bounding box center [11, 29] width 4 height 4
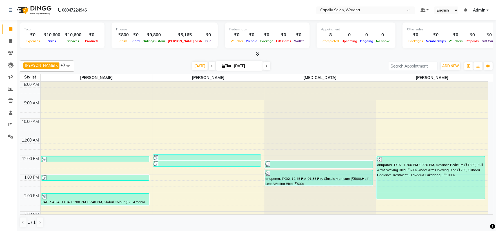
click at [258, 52] on icon at bounding box center [258, 54] width 4 height 4
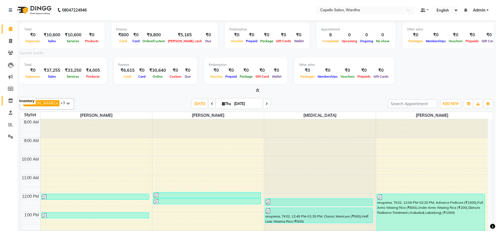
click at [12, 102] on icon at bounding box center [10, 101] width 5 height 4
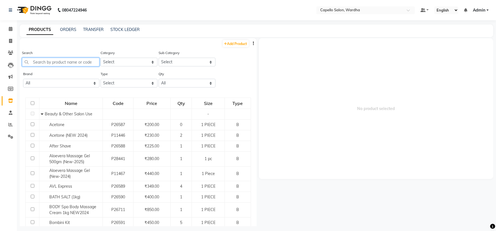
click at [60, 65] on input "text" at bounding box center [60, 62] width 77 height 9
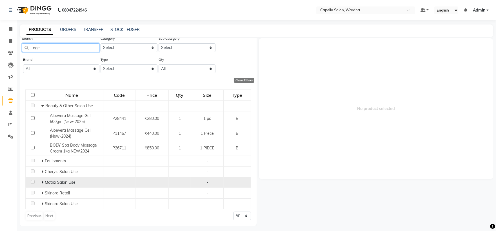
scroll to position [4, 0]
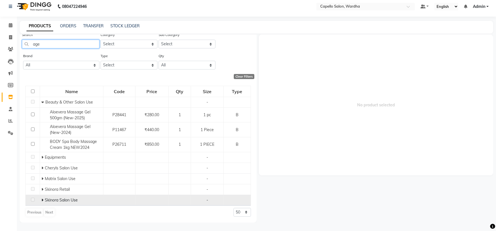
type input "age"
click at [44, 200] on span at bounding box center [42, 200] width 3 height 5
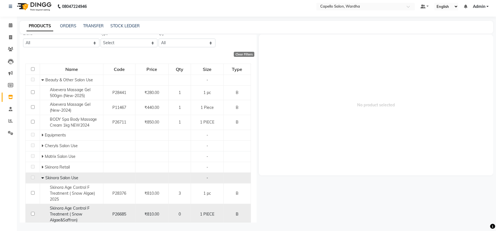
scroll to position [56, 0]
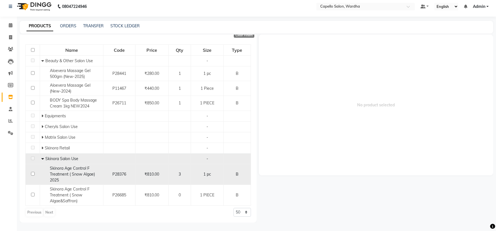
click at [65, 175] on span "Skinora Age Control F Treatment ( Snow Algae) 2025" at bounding box center [72, 174] width 45 height 17
select select
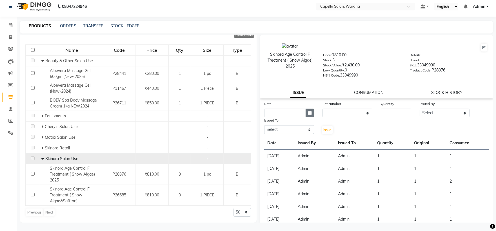
click at [308, 114] on icon "button" at bounding box center [309, 113] width 3 height 4
select select "9"
select select "2025"
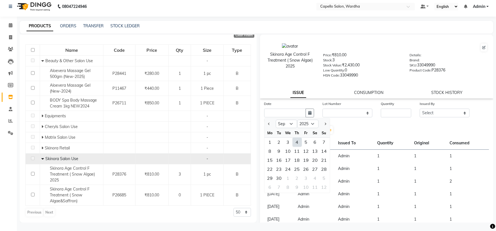
click at [298, 144] on div "4" at bounding box center [297, 142] width 9 height 9
type input "[DATE]"
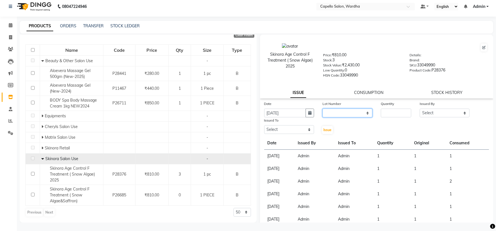
click at [333, 113] on select "None" at bounding box center [348, 113] width 50 height 9
select select "0: null"
click at [323, 109] on select "None" at bounding box center [348, 113] width 50 height 9
click at [397, 114] on input "number" at bounding box center [396, 113] width 30 height 9
type input "1"
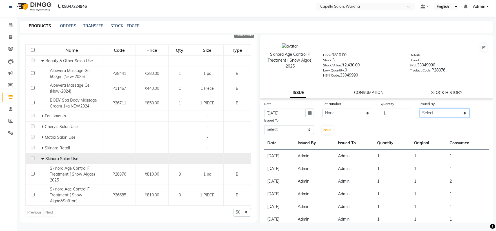
click at [432, 114] on select "Select Admin [PERSON_NAME] [PERSON_NAME] nitim [PERSON_NAME] [PERSON_NAME] maha…" at bounding box center [445, 113] width 50 height 9
select select "26829"
click at [420, 109] on select "Select Admin [PERSON_NAME] [PERSON_NAME] nitim [PERSON_NAME] [PERSON_NAME] maha…" at bounding box center [445, 113] width 50 height 9
click at [289, 126] on select "Select Admin [PERSON_NAME] [PERSON_NAME] nitim [PERSON_NAME] [PERSON_NAME] maha…" at bounding box center [289, 129] width 50 height 9
select select "26829"
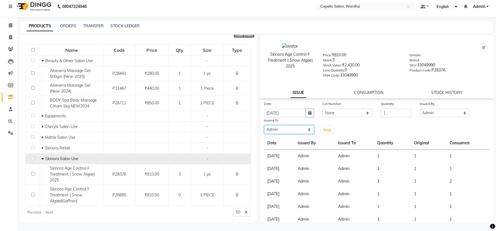
click at [264, 126] on select "Select Admin [PERSON_NAME] [PERSON_NAME] nitim [PERSON_NAME] [PERSON_NAME] maha…" at bounding box center [289, 129] width 50 height 9
click at [325, 131] on span "Issue" at bounding box center [327, 130] width 8 height 4
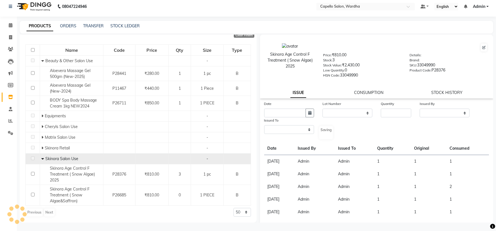
select select
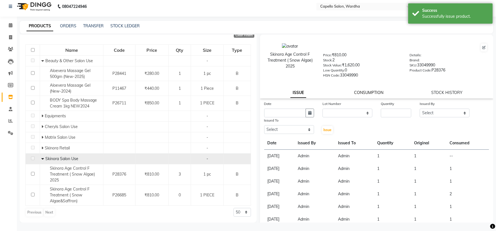
click at [374, 95] on link "CONSUMPTION" at bounding box center [368, 92] width 29 height 5
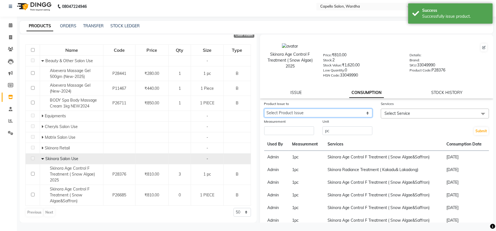
click at [331, 112] on select "Select Product Issue [DATE], Issued to: Admin, Balance: 1" at bounding box center [318, 113] width 108 height 9
select select "1204862"
click at [264, 109] on select "Select Product Issue [DATE], Issued to: Admin, Balance: 1" at bounding box center [318, 113] width 108 height 9
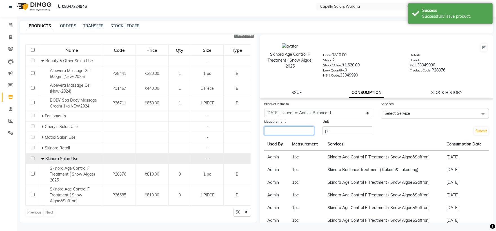
click at [293, 129] on input "number" at bounding box center [289, 130] width 50 height 9
type input "1"
click at [381, 119] on div at bounding box center [435, 122] width 108 height 6
click at [383, 117] on span "Select Service" at bounding box center [435, 114] width 108 height 10
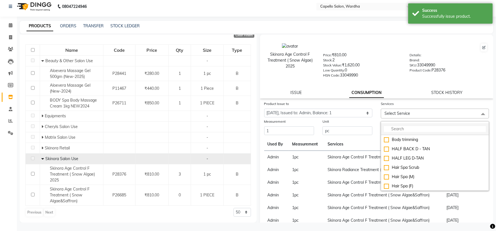
click at [390, 126] on li at bounding box center [435, 129] width 108 height 12
click at [396, 128] on input "multiselect-search" at bounding box center [435, 129] width 102 height 6
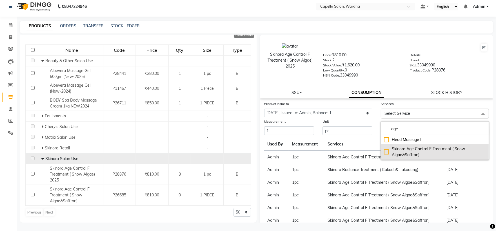
type input "age"
click at [428, 154] on div "Skinora Age Control F Treatment ( Snow Algae&Saffron)" at bounding box center [435, 152] width 102 height 12
checkbox input "true"
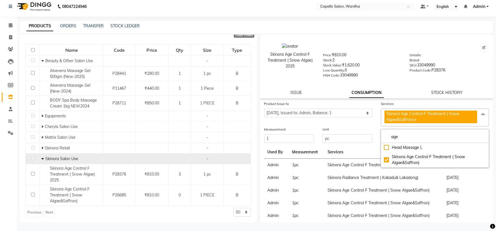
click at [402, 87] on div "Skinora Age Control F Treatment ( Snow Algae) 2025 Price: ₹810.00 Stock: 2 Stoc…" at bounding box center [377, 67] width 234 height 64
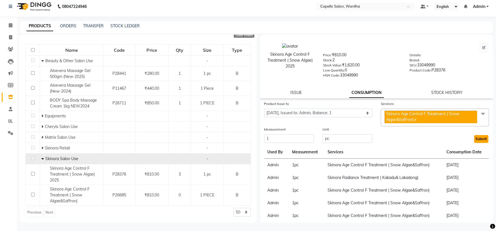
click at [480, 140] on button "Submit" at bounding box center [481, 139] width 14 height 8
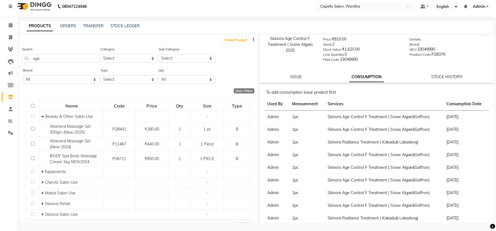
scroll to position [0, 0]
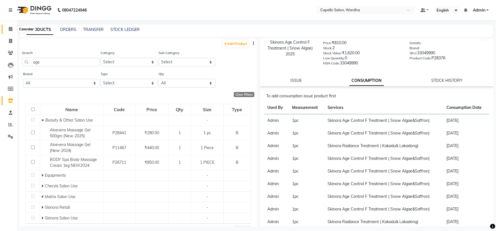
click at [8, 29] on span at bounding box center [11, 29] width 10 height 6
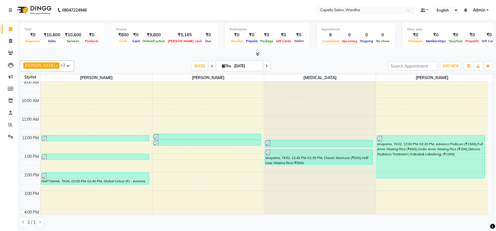
scroll to position [31, 0]
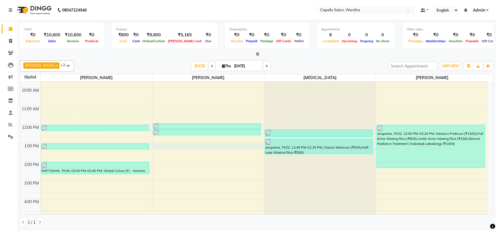
click at [170, 147] on div "8:00 AM 9:00 AM 10:00 AM 11:00 AM 12:00 PM 1:00 PM 2:00 PM 3:00 PM 4:00 PM 5:00…" at bounding box center [254, 170] width 468 height 241
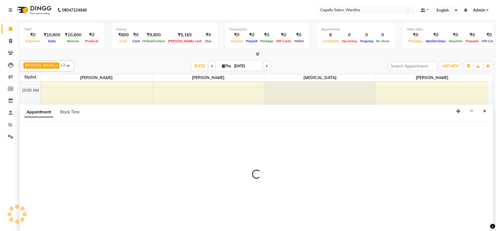
scroll to position [0, 0]
select select "35417"
select select "tentative"
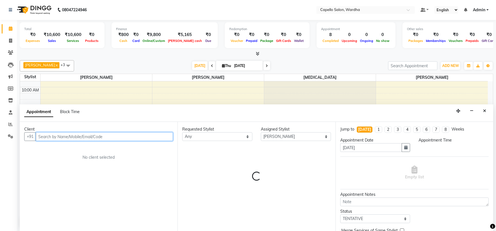
select select "780"
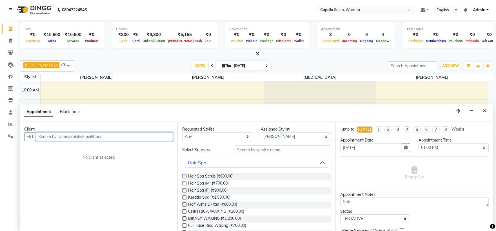
click at [46, 137] on input "text" at bounding box center [104, 136] width 137 height 9
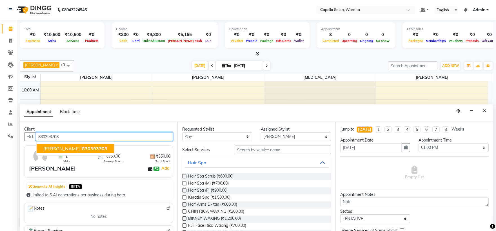
click at [82, 148] on span "830393708" at bounding box center [94, 149] width 25 height 6
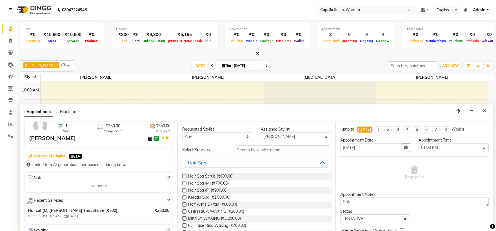
scroll to position [31, 0]
type input "830393708"
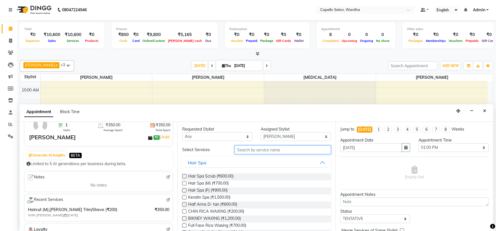
click at [257, 152] on input "text" at bounding box center [283, 150] width 96 height 9
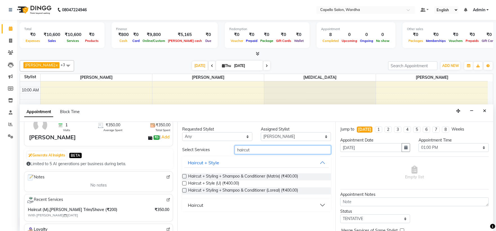
click at [258, 150] on input "haircut" at bounding box center [283, 150] width 96 height 9
type input "h"
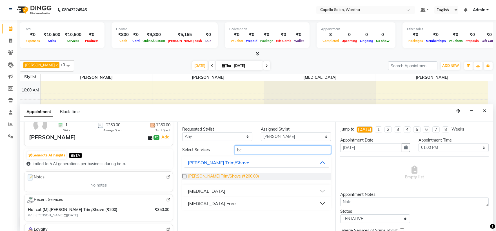
type input "be"
click at [233, 179] on span "[PERSON_NAME] Trim/Shave (₹200.00)" at bounding box center [223, 177] width 71 height 7
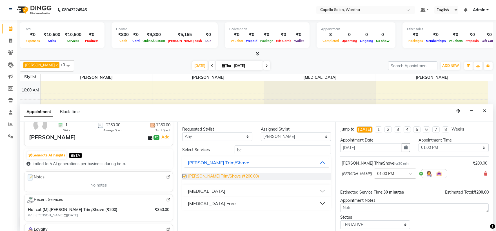
checkbox input "false"
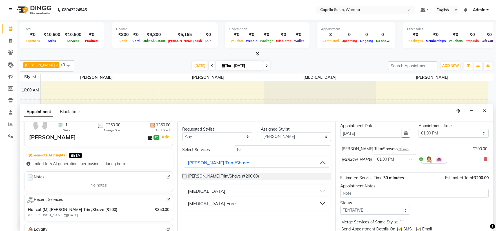
scroll to position [33, 0]
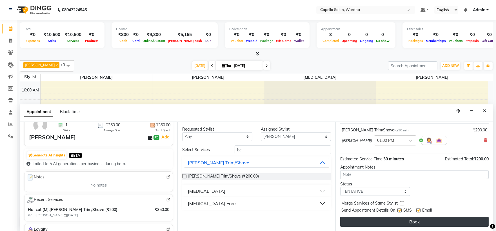
click at [405, 219] on button "Book" at bounding box center [414, 222] width 148 height 10
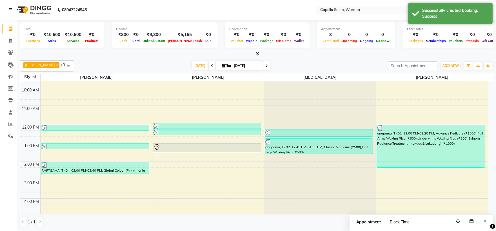
scroll to position [0, 0]
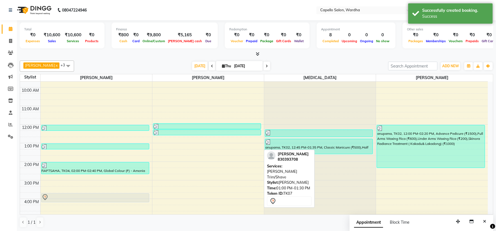
drag, startPoint x: 201, startPoint y: 147, endPoint x: 73, endPoint y: 196, distance: 136.7
click at [73, 196] on tr "capello wardha, TK01, 12:00 PM-12:20 PM, Haircut (M) [PERSON_NAME], TK03, 01:00…" at bounding box center [254, 170] width 468 height 241
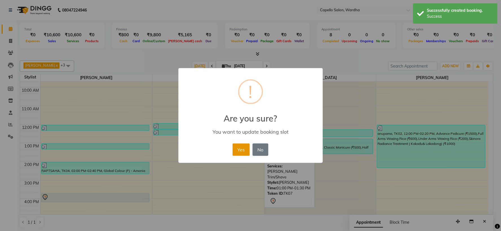
click at [242, 150] on button "Yes" at bounding box center [240, 150] width 17 height 12
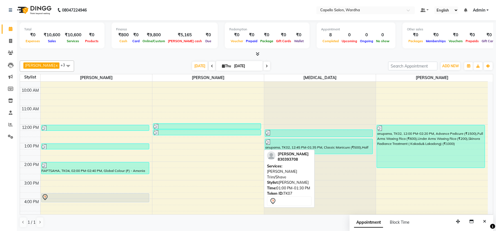
click at [258, 54] on icon at bounding box center [258, 54] width 4 height 4
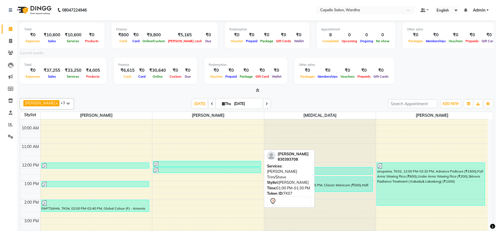
click at [257, 89] on icon at bounding box center [258, 90] width 4 height 4
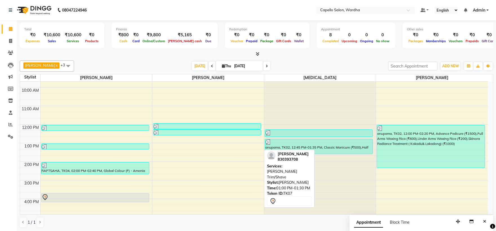
click at [211, 66] on icon at bounding box center [212, 66] width 2 height 3
type input "[DATE]"
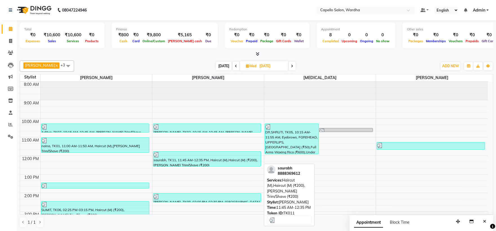
click at [184, 156] on div at bounding box center [207, 155] width 107 height 6
click at [196, 161] on div "saurabh, TK11, 11:45 AM-12:35 PM, Haircut (M),Haircut (M) (₹200),[PERSON_NAME] …" at bounding box center [207, 159] width 108 height 15
select select "3"
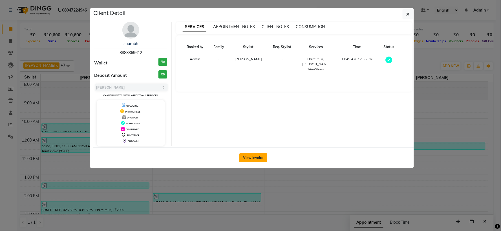
click at [253, 158] on button "View Invoice" at bounding box center [253, 158] width 28 height 9
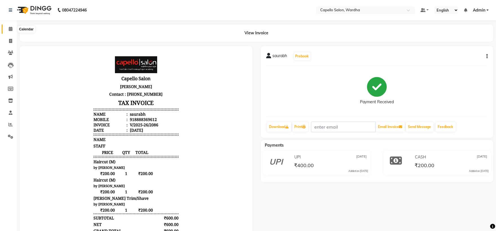
click at [12, 31] on icon at bounding box center [11, 29] width 4 height 4
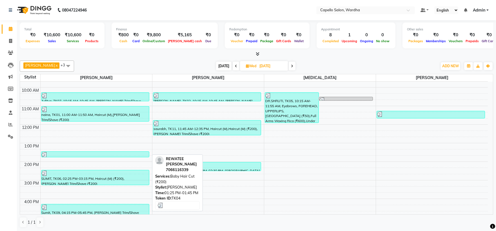
scroll to position [63, 0]
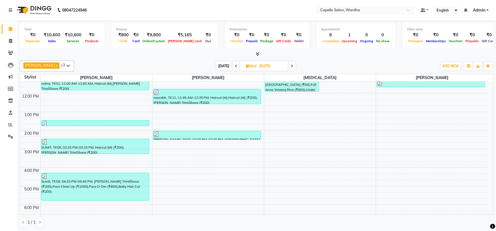
click at [235, 65] on icon at bounding box center [236, 66] width 2 height 3
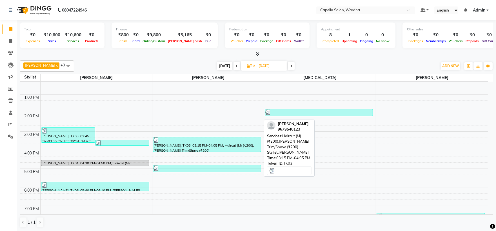
scroll to position [47, 0]
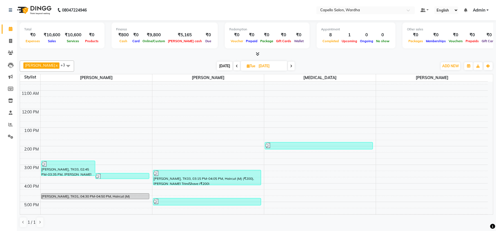
click at [236, 67] on icon at bounding box center [237, 66] width 2 height 3
type input "[DATE]"
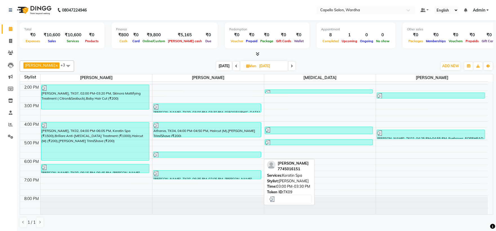
scroll to position [109, 0]
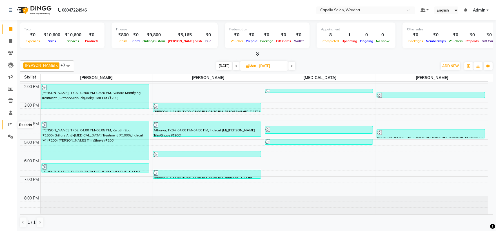
drag, startPoint x: 9, startPoint y: 124, endPoint x: 14, endPoint y: 123, distance: 5.7
click at [9, 124] on icon at bounding box center [10, 125] width 4 height 4
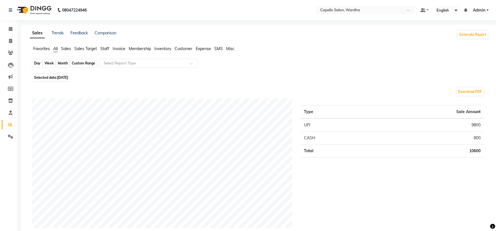
click at [38, 63] on div "Day" at bounding box center [37, 63] width 9 height 8
select select "9"
select select "2025"
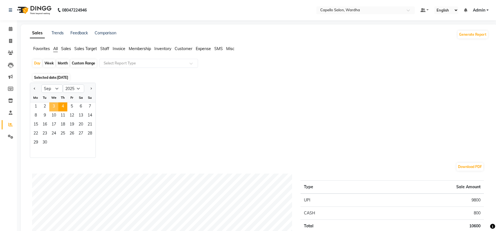
click at [56, 107] on span "3" at bounding box center [53, 107] width 9 height 9
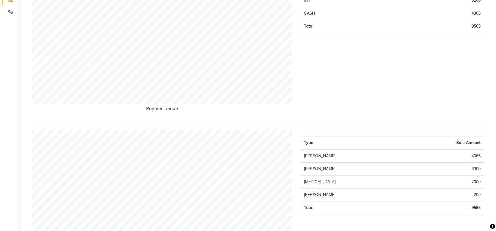
scroll to position [31, 0]
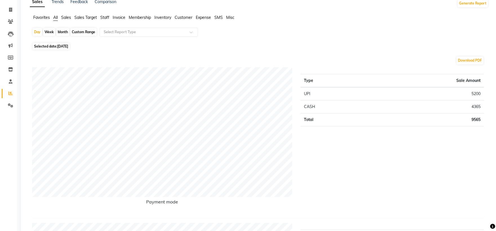
click at [103, 19] on span "Staff" at bounding box center [104, 17] width 9 height 5
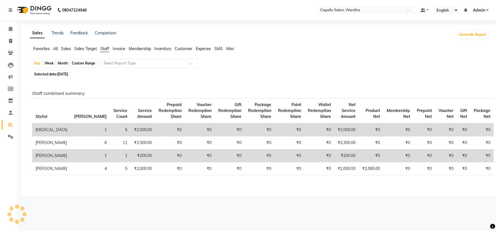
scroll to position [0, 0]
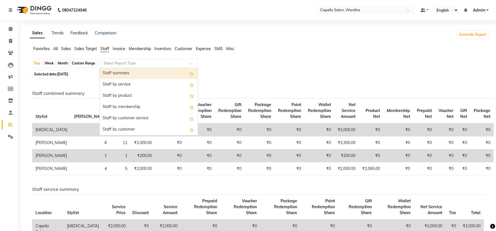
click at [119, 63] on input "text" at bounding box center [143, 64] width 81 height 6
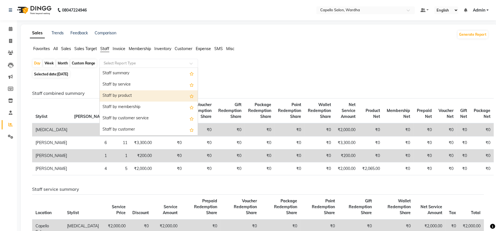
click at [123, 95] on div "Staff by product" at bounding box center [149, 95] width 98 height 11
select select "full_report"
select select "csv"
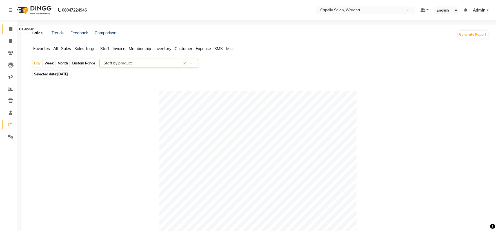
click at [8, 29] on span at bounding box center [11, 29] width 10 height 6
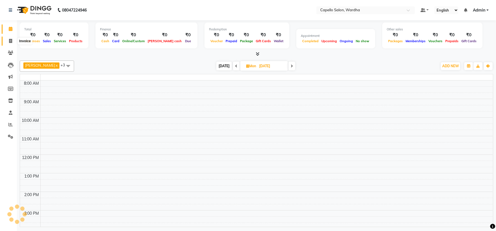
click at [7, 40] on span at bounding box center [11, 41] width 10 height 6
select select "service"
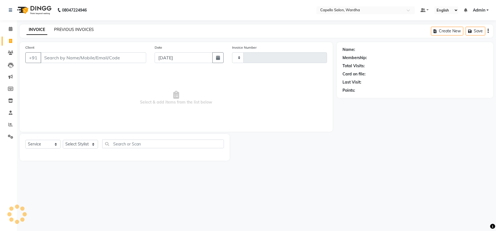
click at [74, 27] on link "PREVIOUS INVOICES" at bounding box center [74, 29] width 40 height 5
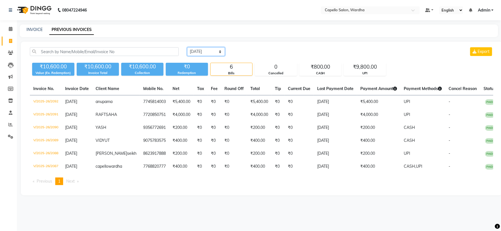
drag, startPoint x: 213, startPoint y: 51, endPoint x: 212, endPoint y: 55, distance: 4.3
click at [213, 51] on select "[DATE] [DATE] Custom Range" at bounding box center [206, 51] width 38 height 9
select select "[DATE]"
click at [187, 47] on select "[DATE] [DATE] Custom Range" at bounding box center [206, 51] width 38 height 9
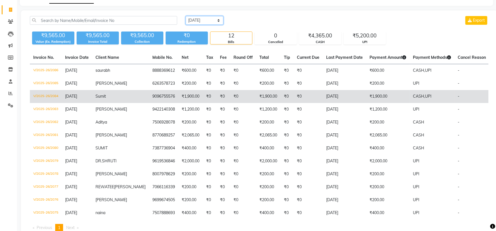
scroll to position [55, 0]
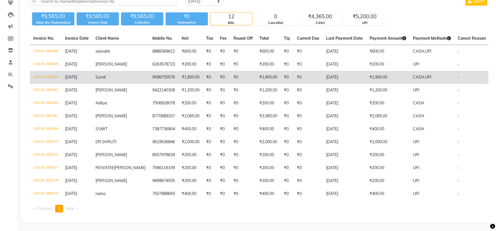
click at [256, 74] on td "₹1,900.00" at bounding box center [268, 77] width 25 height 13
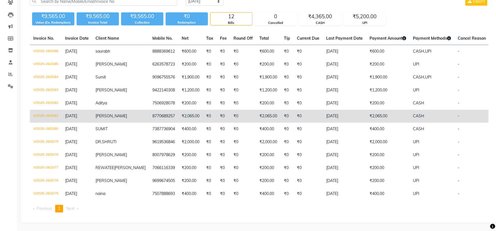
click at [149, 116] on td "8770689257" at bounding box center [163, 116] width 29 height 13
